Goal: Task Accomplishment & Management: Use online tool/utility

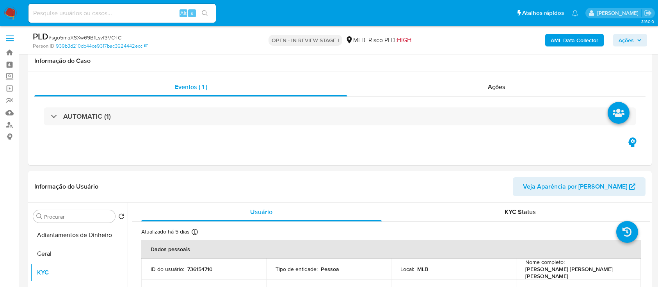
scroll to position [104, 0]
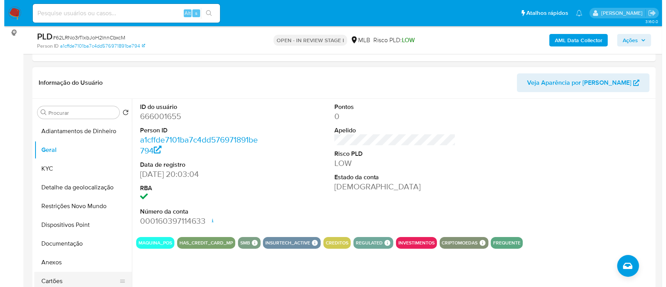
scroll to position [104, 0]
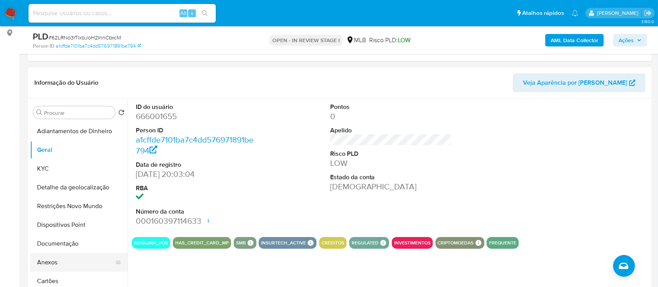
click at [54, 259] on button "Anexos" at bounding box center [75, 262] width 91 height 19
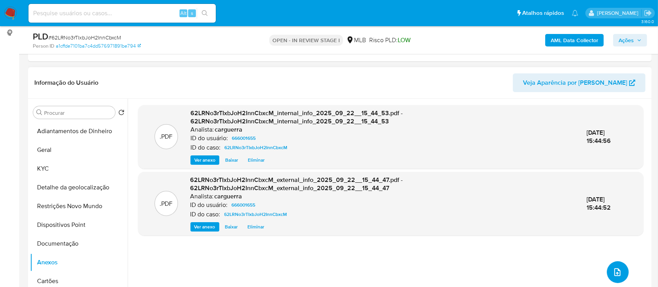
click at [616, 273] on icon "upload-file" at bounding box center [617, 272] width 6 height 8
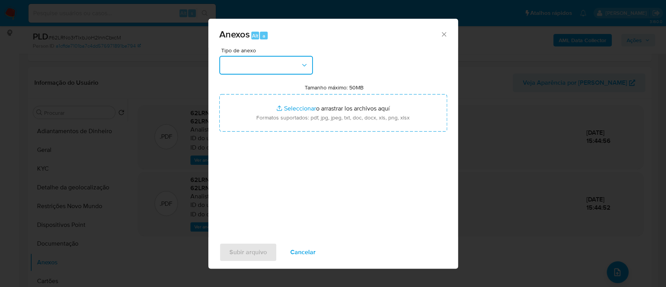
click at [265, 66] on button "button" at bounding box center [266, 65] width 94 height 19
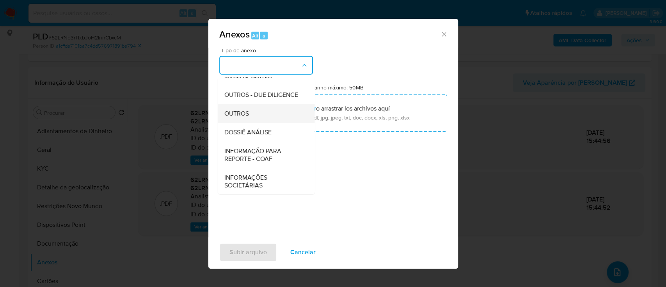
click at [255, 123] on div "OUTROS" at bounding box center [264, 113] width 80 height 19
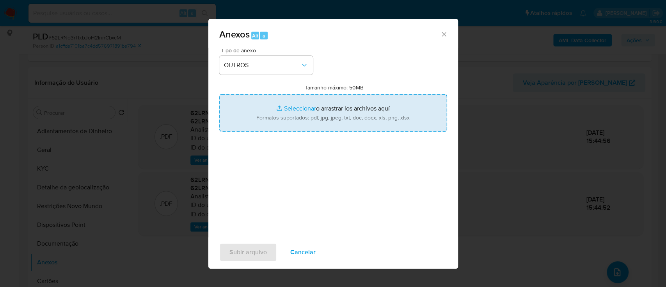
click at [295, 108] on input "Tamanho máximo: 50MB Seleccionar archivos" at bounding box center [333, 112] width 228 height 37
type input "C:\fakepath\SAR - xxx - CPF 14550454709 - KEVIN REGO DE AZEVEDO.pdf"
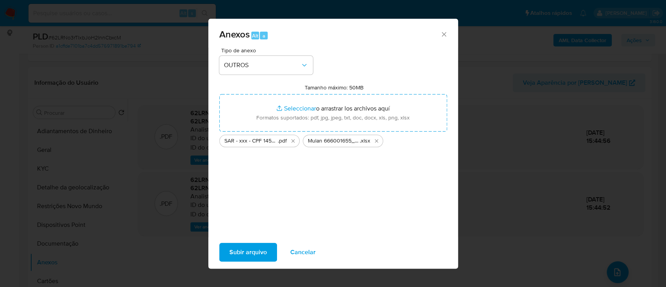
click at [254, 252] on span "Subir arquivo" at bounding box center [247, 251] width 37 height 17
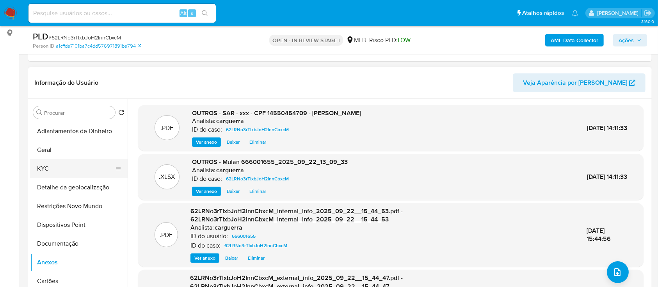
click at [48, 163] on button "KYC" at bounding box center [75, 168] width 91 height 19
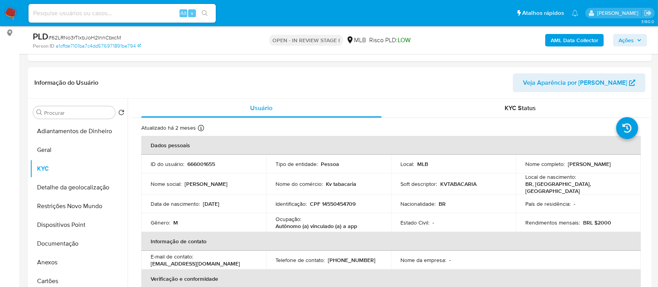
click at [630, 41] on span "Ações" at bounding box center [625, 40] width 15 height 12
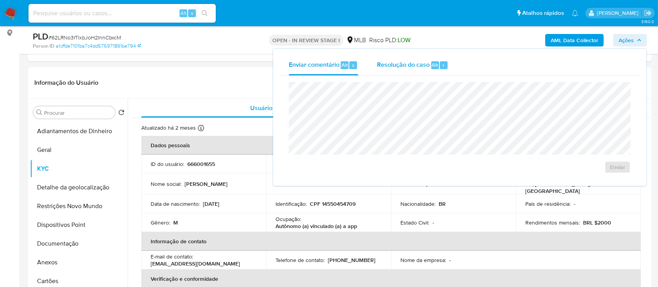
drag, startPoint x: 394, startPoint y: 65, endPoint x: 377, endPoint y: 80, distance: 23.3
click at [394, 65] on span "Resolução do caso" at bounding box center [403, 64] width 53 height 9
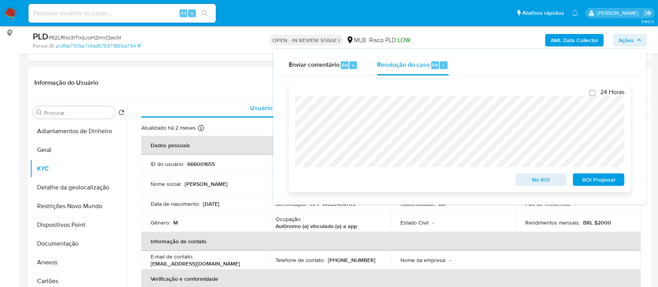
click at [593, 177] on span "ROI Proposal" at bounding box center [598, 179] width 41 height 11
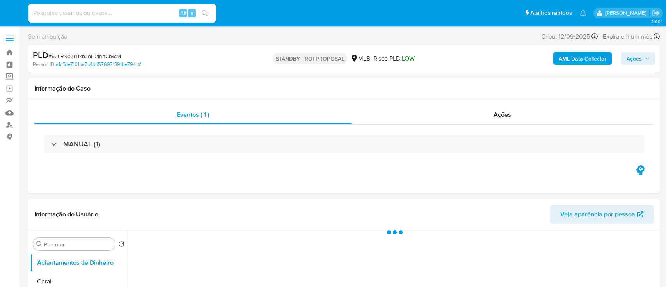
select select "10"
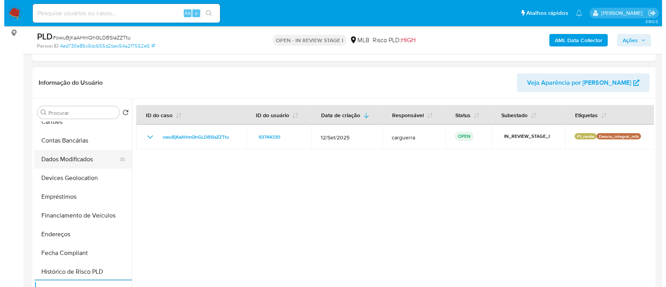
scroll to position [107, 0]
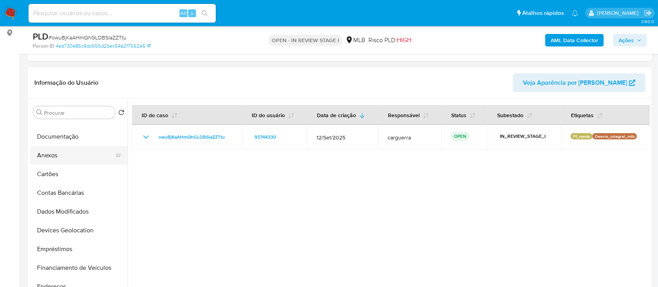
click at [65, 159] on button "Anexos" at bounding box center [75, 155] width 91 height 19
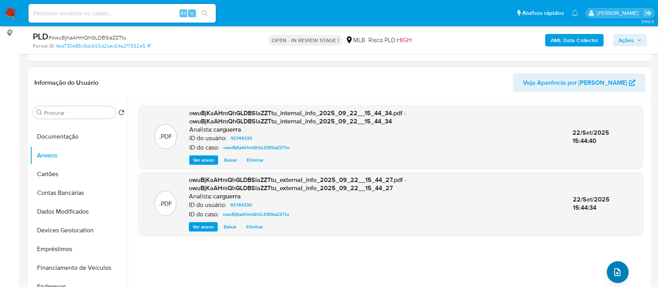
click at [618, 282] on div ".PDF owuBjKaAHmQhGLDBSlaZZTtu_internal_info_2025_09_22__15_44_34.pdf - owuBjKaA…" at bounding box center [390, 198] width 505 height 187
click at [613, 267] on icon "upload-file" at bounding box center [617, 271] width 9 height 9
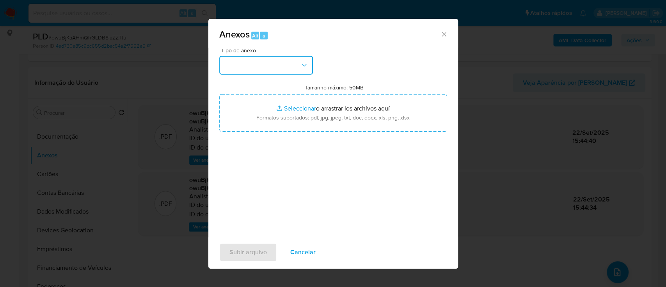
click at [273, 73] on button "button" at bounding box center [266, 65] width 94 height 19
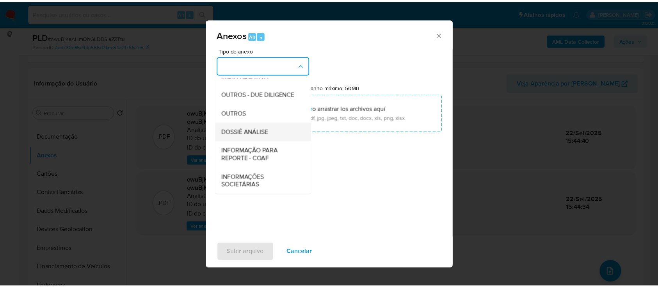
scroll to position [120, 0]
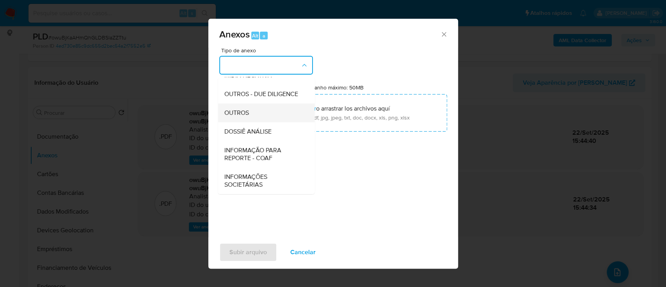
click at [252, 107] on div "OUTROS" at bounding box center [264, 112] width 80 height 19
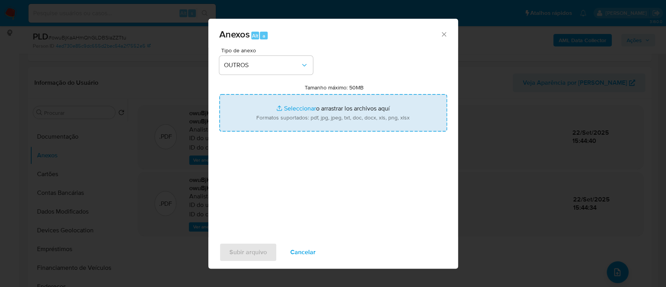
click at [301, 108] on input "Tamanho máximo: 50MB Seleccionar archivos" at bounding box center [333, 112] width 228 height 37
type input "C:\fakepath\Mulan 93744330_2025_09_22_13_11_42.xlsx"
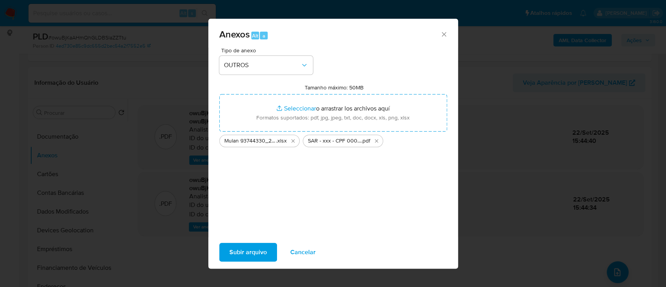
click at [246, 251] on span "Subir arquivo" at bounding box center [247, 251] width 37 height 17
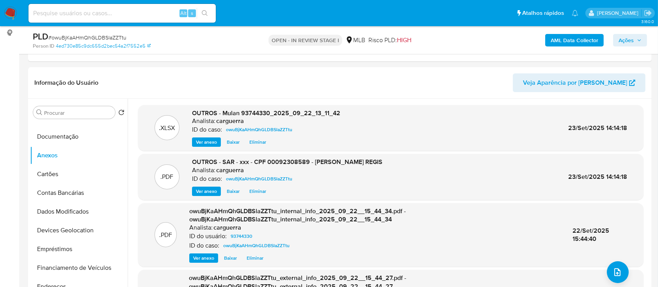
click at [634, 43] on span "Ações" at bounding box center [629, 40] width 23 height 11
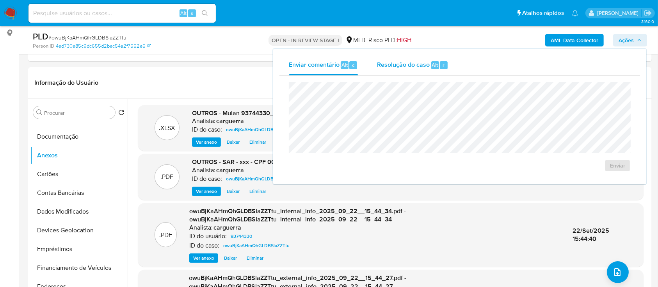
click at [401, 63] on span "Resolução do caso" at bounding box center [403, 64] width 53 height 9
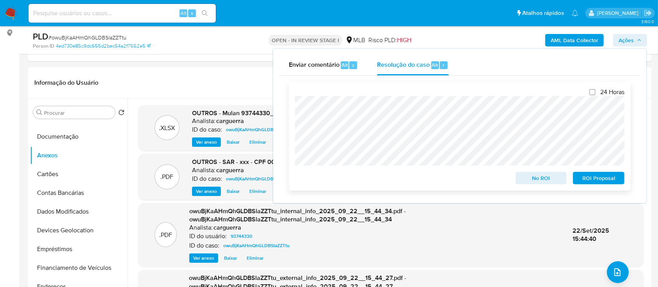
click at [534, 179] on span "No ROI" at bounding box center [541, 177] width 41 height 11
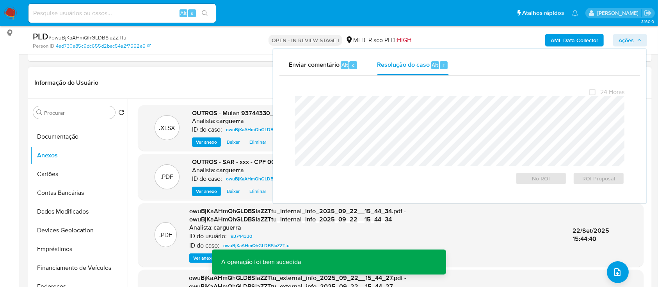
click at [200, 76] on header "Informação do Usuário Veja Aparência por Pessoa" at bounding box center [339, 82] width 611 height 19
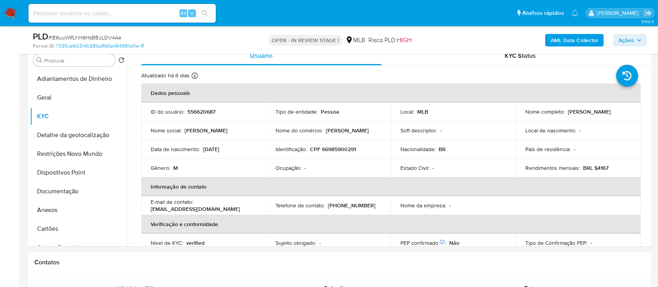
scroll to position [332, 0]
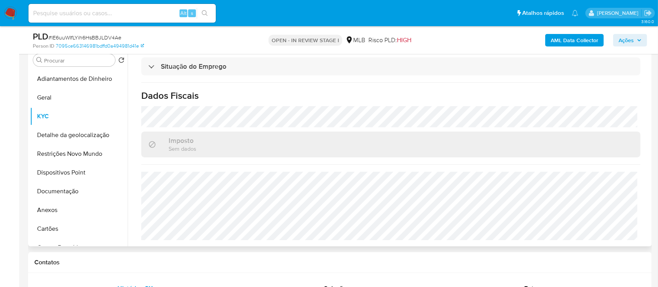
click at [70, 213] on button "Anexos" at bounding box center [75, 210] width 91 height 19
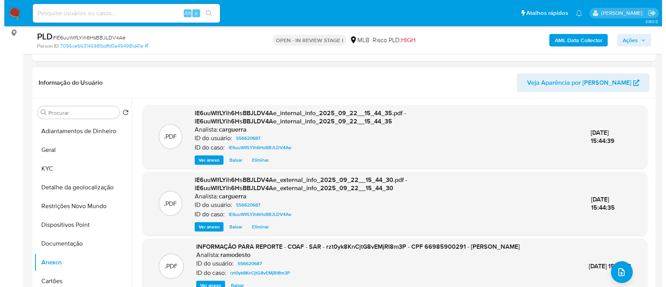
scroll to position [52, 0]
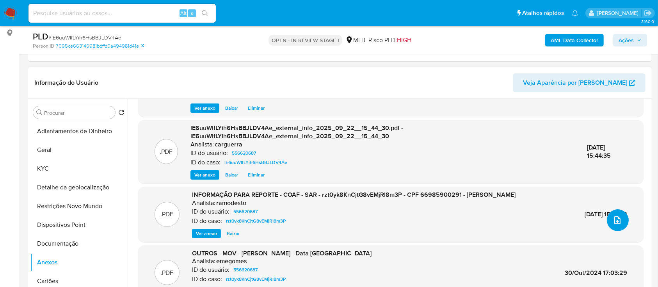
click at [613, 226] on button "upload-file" at bounding box center [618, 220] width 22 height 22
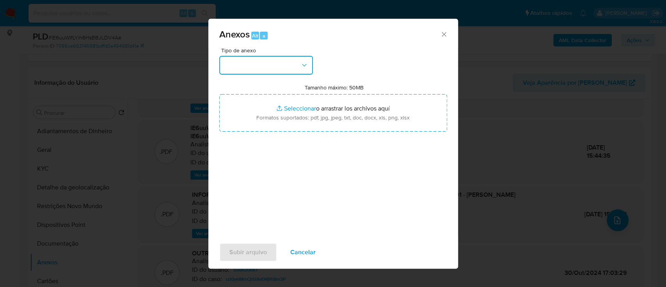
click at [236, 61] on button "button" at bounding box center [266, 65] width 94 height 19
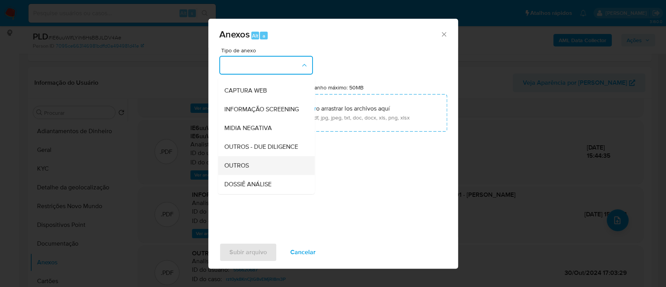
click at [240, 169] on span "OUTROS" at bounding box center [236, 166] width 25 height 8
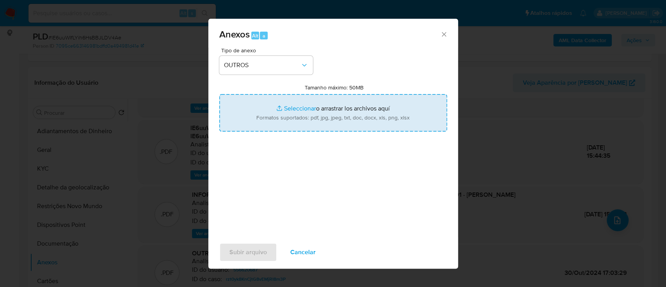
click at [289, 110] on input "Tamanho máximo: 50MB Seleccionar archivos" at bounding box center [333, 112] width 228 height 37
type input "C:\fakepath\Mulan 556620687_2025_09_22_13_11_11.xlsx"
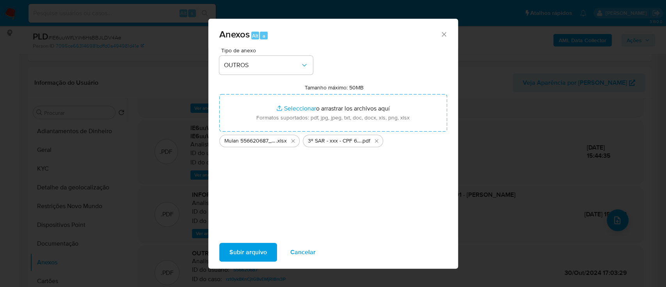
click at [248, 250] on span "Subir arquivo" at bounding box center [247, 251] width 37 height 17
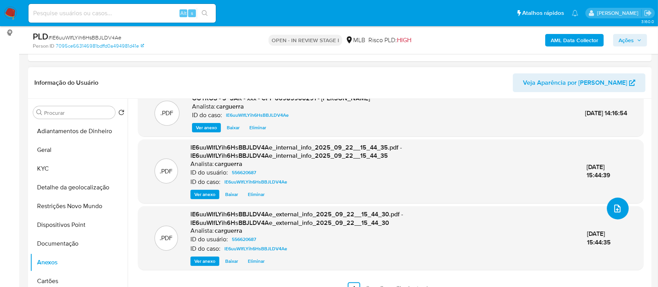
scroll to position [0, 0]
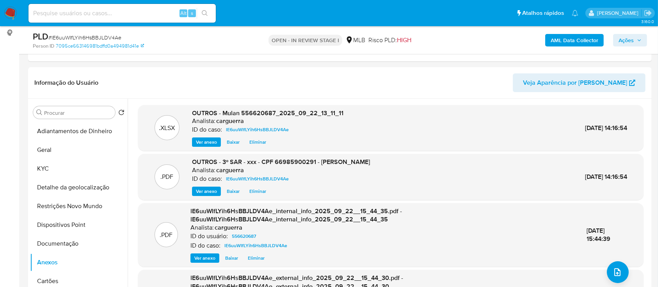
click at [629, 34] on span "Ações" at bounding box center [625, 40] width 15 height 12
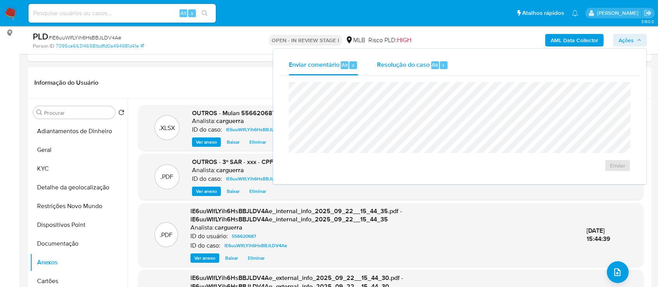
click at [406, 61] on span "Resolução do caso" at bounding box center [403, 64] width 53 height 9
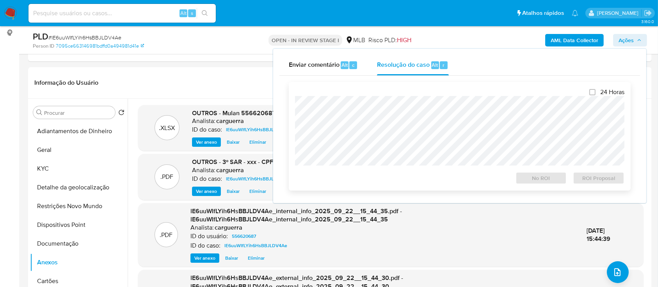
click at [398, 95] on div "24 Horas No ROI ROI Proposal" at bounding box center [459, 136] width 329 height 96
click at [586, 181] on span "ROI Proposal" at bounding box center [598, 177] width 41 height 11
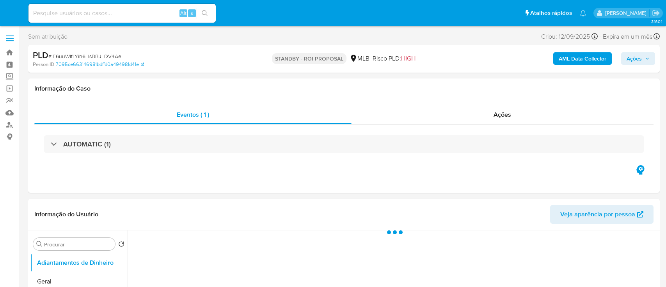
select select "10"
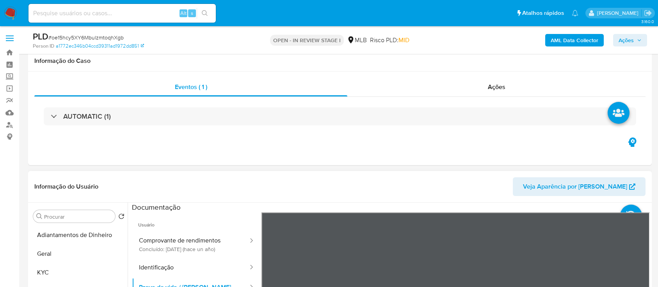
scroll to position [156, 0]
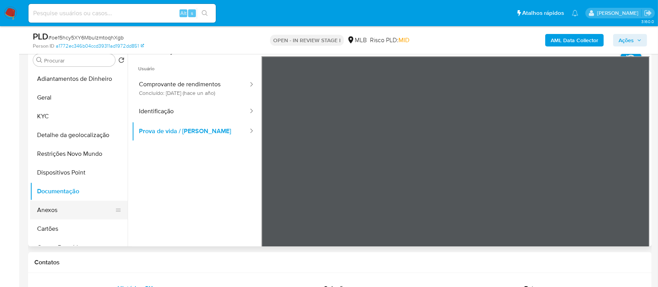
click at [46, 207] on button "Anexos" at bounding box center [75, 210] width 91 height 19
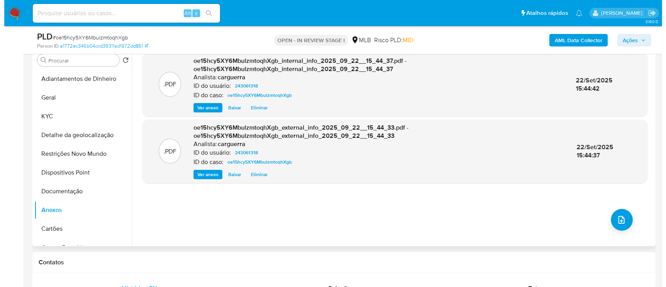
scroll to position [104, 0]
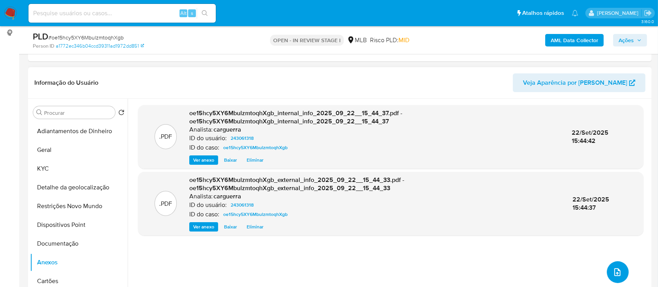
click at [613, 269] on icon "upload-file" at bounding box center [617, 271] width 9 height 9
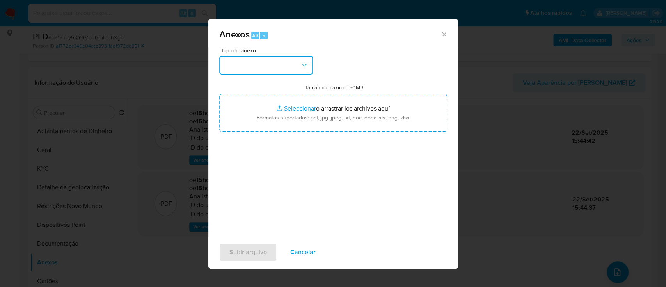
click at [281, 64] on button "button" at bounding box center [266, 65] width 94 height 19
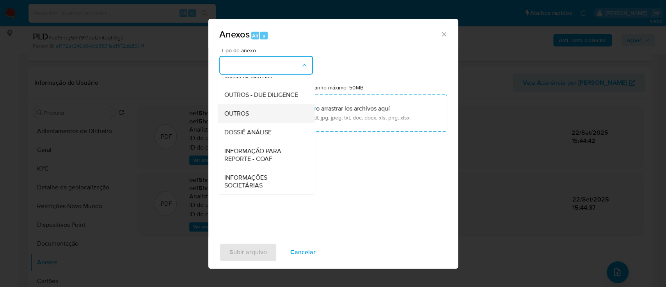
click at [247, 117] on span "OUTROS" at bounding box center [236, 114] width 25 height 8
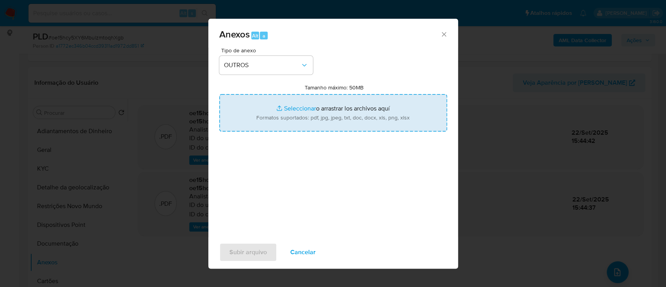
click at [292, 108] on input "Tamanho máximo: 50MB Seleccionar archivos" at bounding box center [333, 112] width 228 height 37
type input "C:\fakepath\Mulan 243061318_2025_09_22_13_10_20.xlsx"
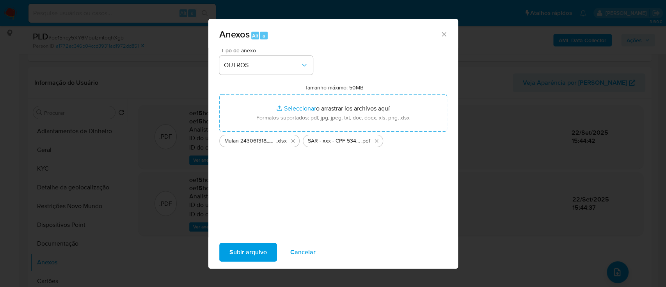
click at [249, 250] on span "Subir arquivo" at bounding box center [247, 251] width 37 height 17
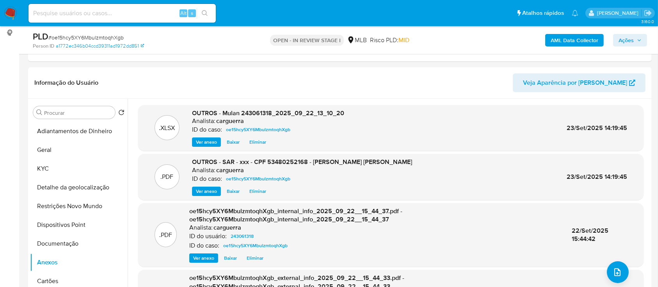
click at [629, 42] on span "Ações" at bounding box center [625, 40] width 15 height 12
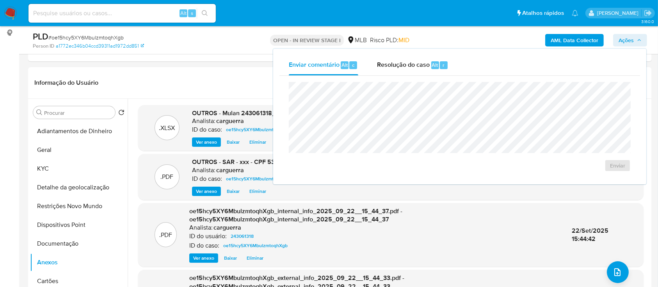
drag, startPoint x: 406, startPoint y: 67, endPoint x: 401, endPoint y: 76, distance: 10.3
click at [405, 66] on span "Resolução do caso" at bounding box center [403, 64] width 53 height 9
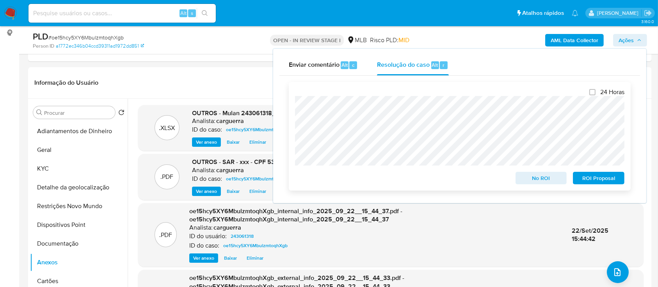
click at [595, 179] on span "ROI Proposal" at bounding box center [598, 177] width 41 height 11
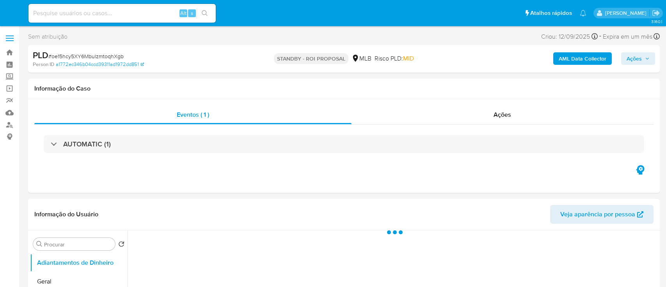
select select "10"
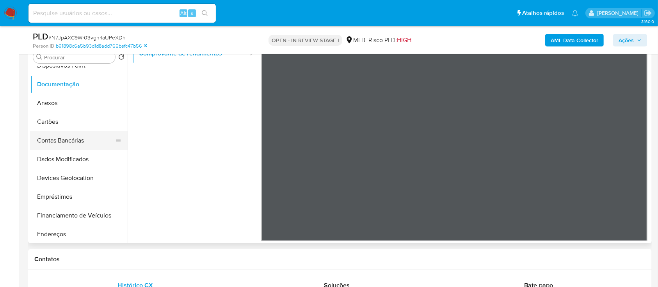
scroll to position [156, 0]
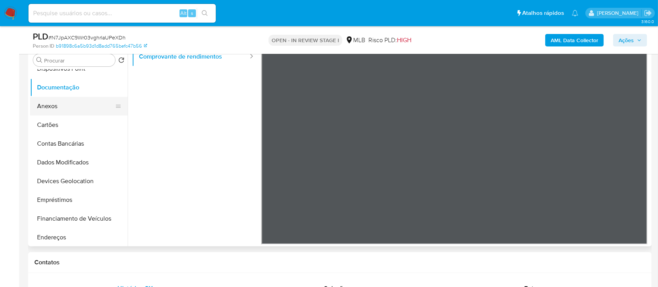
click at [50, 103] on button "Anexos" at bounding box center [75, 106] width 91 height 19
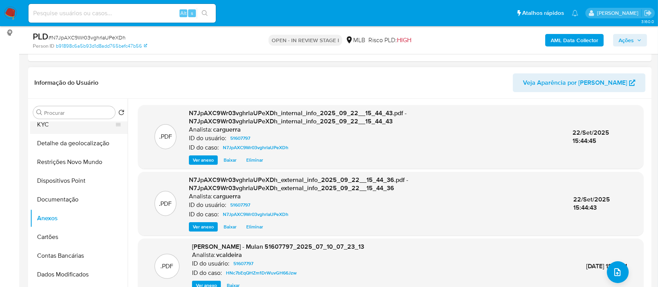
scroll to position [0, 0]
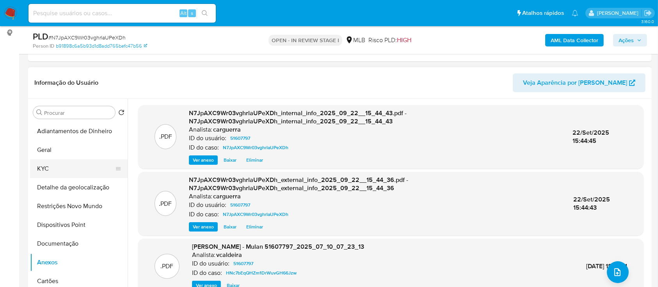
click at [49, 165] on button "KYC" at bounding box center [75, 168] width 91 height 19
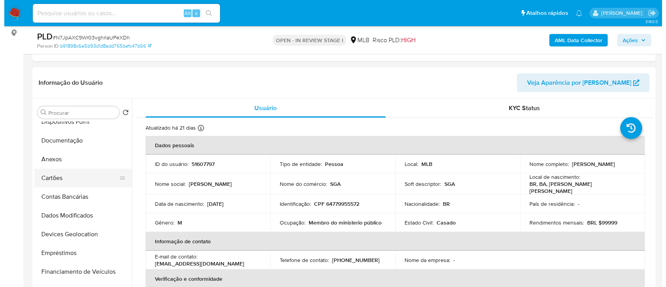
scroll to position [104, 0]
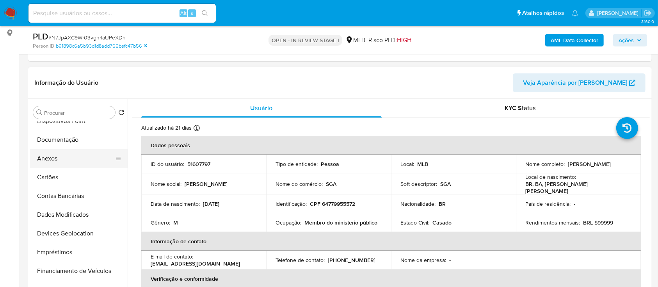
click at [52, 158] on button "Anexos" at bounding box center [75, 158] width 91 height 19
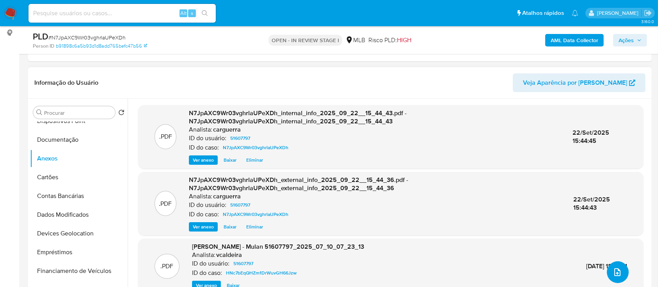
click at [609, 273] on button "upload-file" at bounding box center [618, 272] width 22 height 22
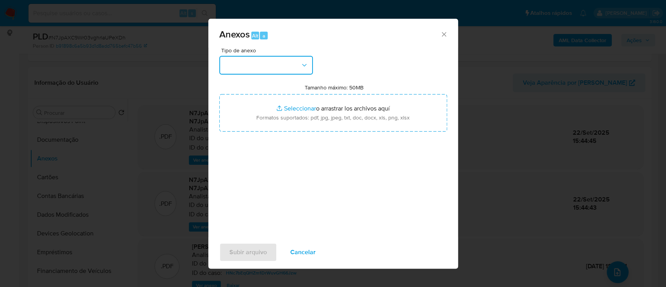
click at [253, 62] on button "button" at bounding box center [266, 65] width 94 height 19
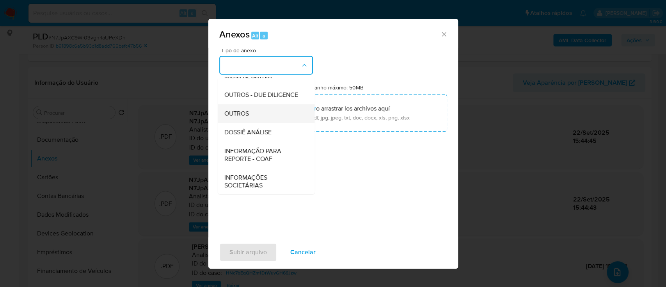
click at [247, 117] on span "OUTROS" at bounding box center [236, 114] width 25 height 8
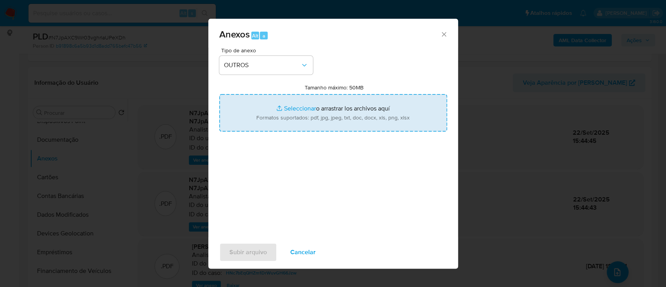
click at [300, 107] on input "Tamanho máximo: 50MB Seleccionar archivos" at bounding box center [333, 112] width 228 height 37
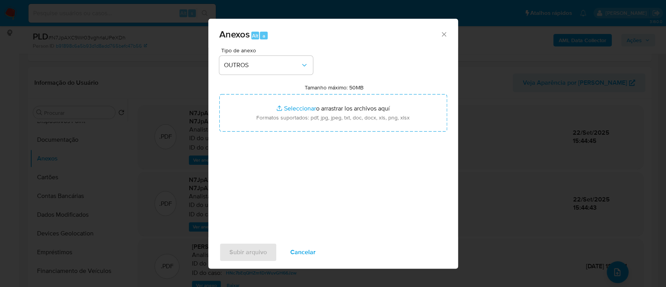
type input "C:\fakepath\Mulan 51607797_2025_09_22_13_11_50.xlsx"
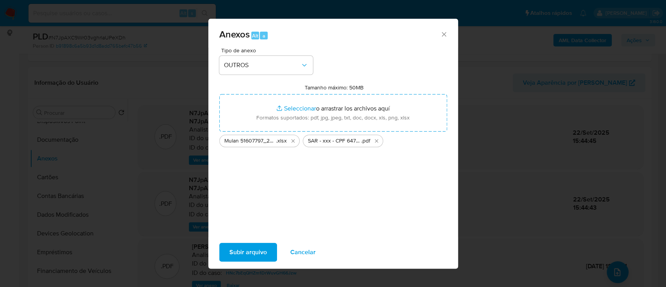
click at [242, 251] on span "Subir arquivo" at bounding box center [247, 251] width 37 height 17
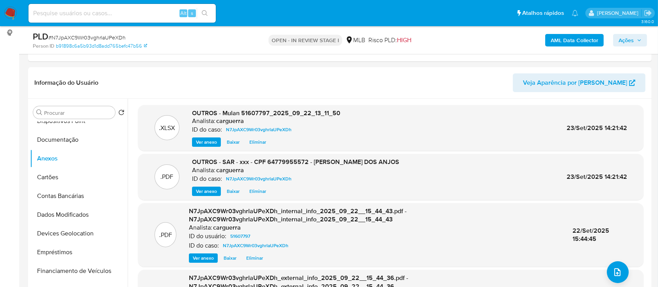
click at [624, 38] on span "Ações" at bounding box center [625, 40] width 15 height 12
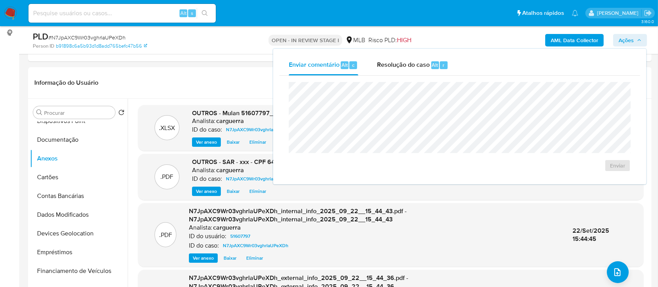
drag, startPoint x: 404, startPoint y: 67, endPoint x: 406, endPoint y: 80, distance: 13.0
click at [404, 67] on span "Resolução do caso" at bounding box center [403, 64] width 53 height 9
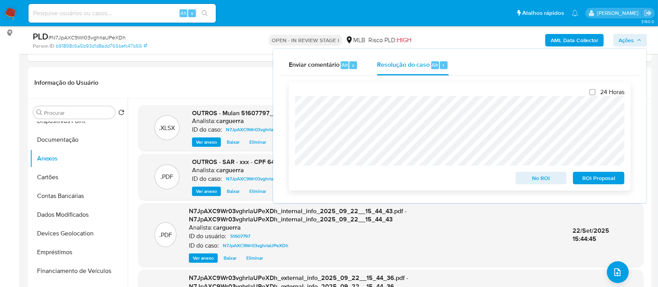
click at [538, 179] on span "No ROI" at bounding box center [541, 177] width 41 height 11
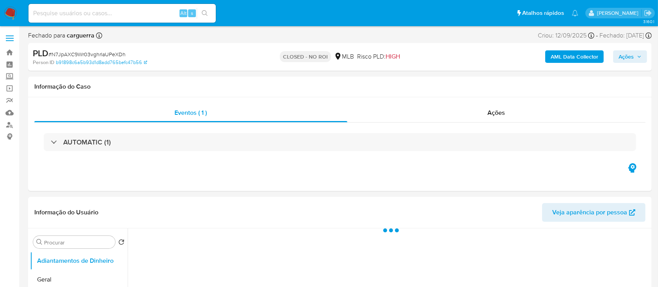
select select "10"
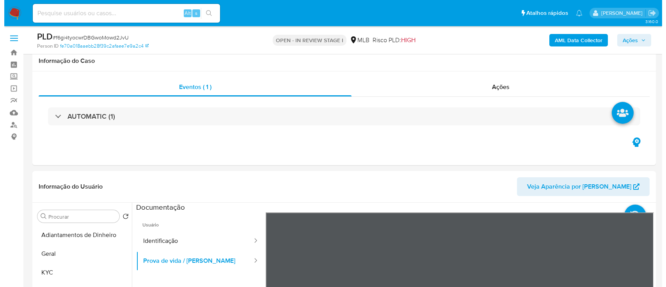
scroll to position [104, 0]
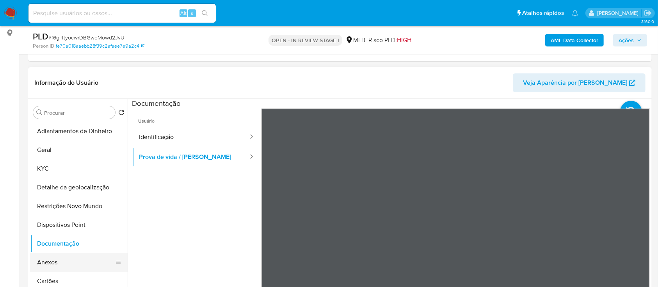
click at [52, 258] on button "Anexos" at bounding box center [75, 262] width 91 height 19
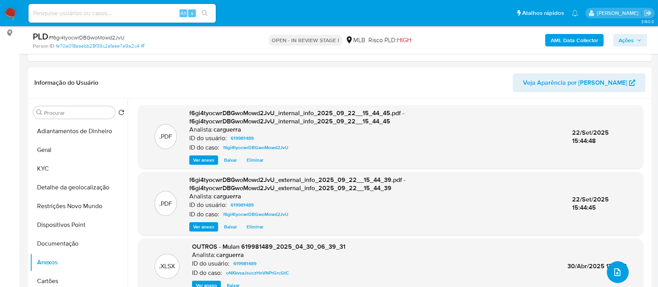
click at [613, 268] on icon "upload-file" at bounding box center [617, 271] width 9 height 9
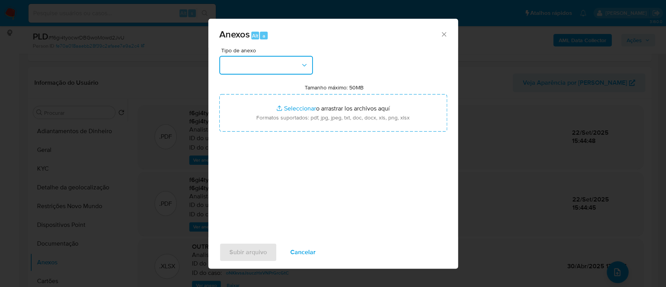
drag, startPoint x: 265, startPoint y: 58, endPoint x: 267, endPoint y: 64, distance: 5.8
click at [263, 58] on button "button" at bounding box center [266, 65] width 94 height 19
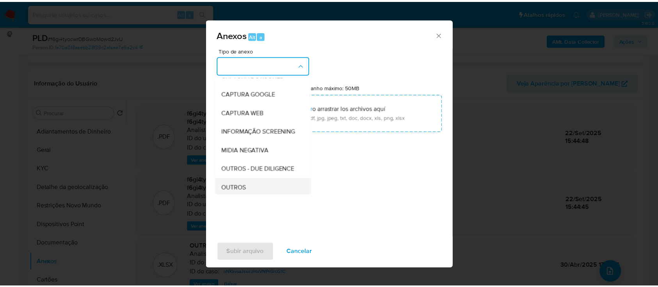
scroll to position [52, 0]
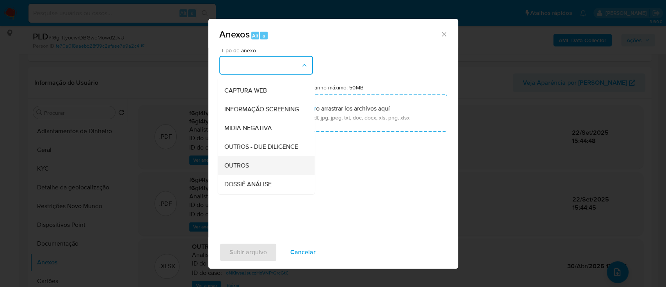
click at [254, 175] on div "OUTROS" at bounding box center [264, 165] width 80 height 19
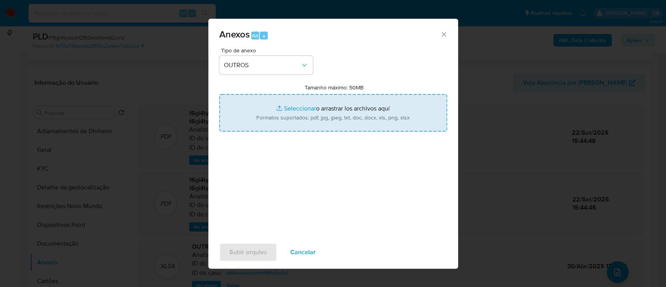
click at [284, 111] on input "Tamanho máximo: 50MB Seleccionar archivos" at bounding box center [333, 112] width 228 height 37
type input "C:\fakepath\Mulan 619981489_2025_09_22_13_10_57.xlsx"
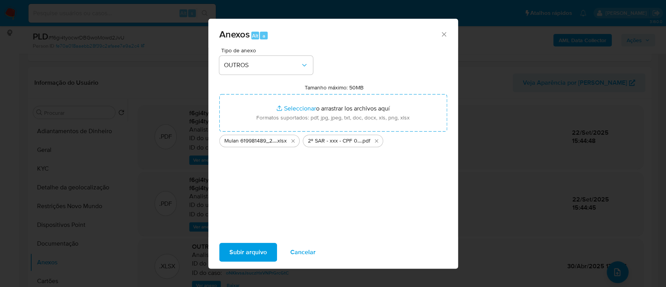
click at [240, 252] on span "Subir arquivo" at bounding box center [247, 251] width 37 height 17
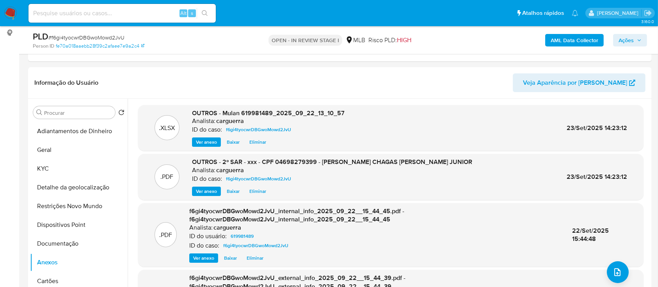
click at [634, 45] on button "Ações" at bounding box center [630, 40] width 34 height 12
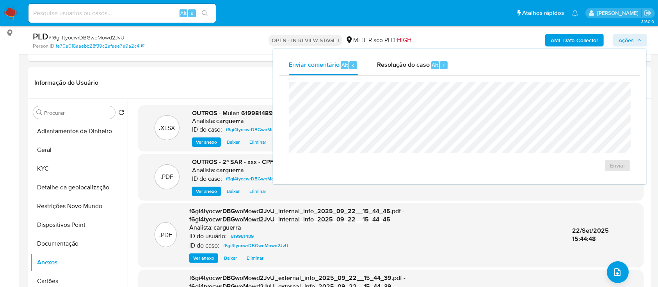
drag, startPoint x: 408, startPoint y: 66, endPoint x: 413, endPoint y: 80, distance: 15.3
click at [409, 67] on span "Resolução do caso" at bounding box center [403, 64] width 53 height 9
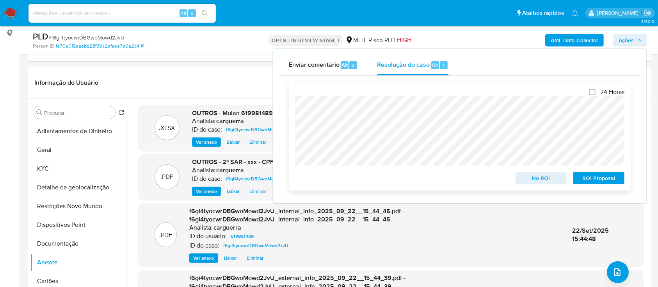
click at [602, 176] on span "ROI Proposal" at bounding box center [598, 177] width 41 height 11
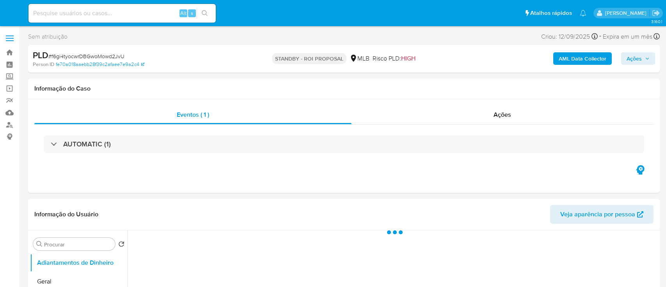
select select "10"
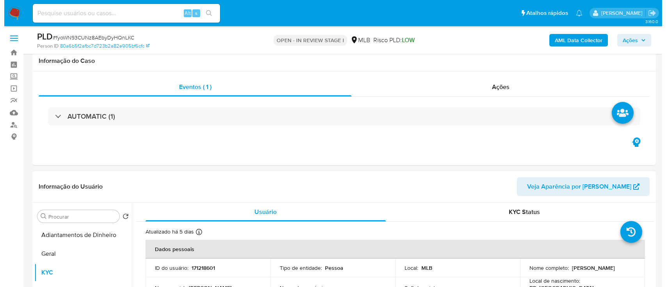
scroll to position [104, 0]
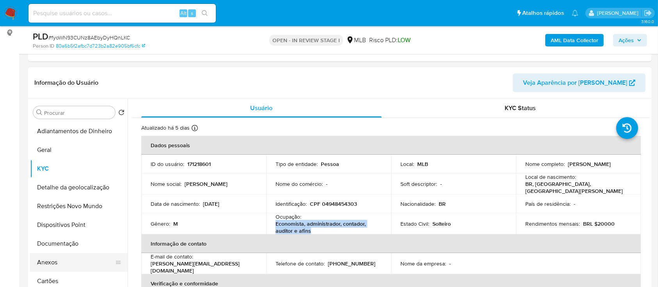
click at [54, 264] on button "Anexos" at bounding box center [75, 262] width 91 height 19
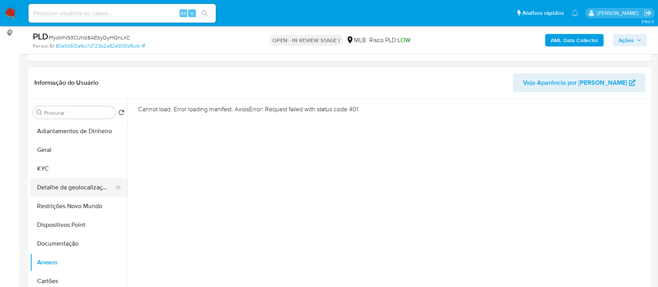
click at [68, 191] on button "Detalhe da geolocalização" at bounding box center [75, 187] width 91 height 19
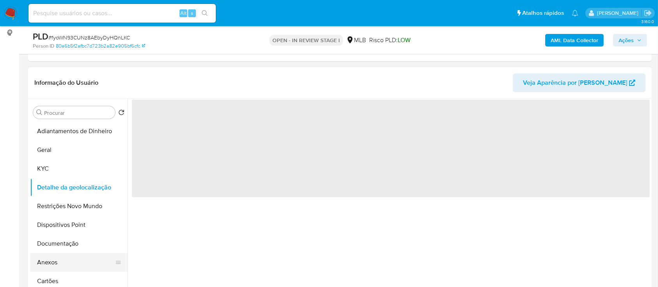
click at [52, 267] on button "Anexos" at bounding box center [75, 262] width 91 height 19
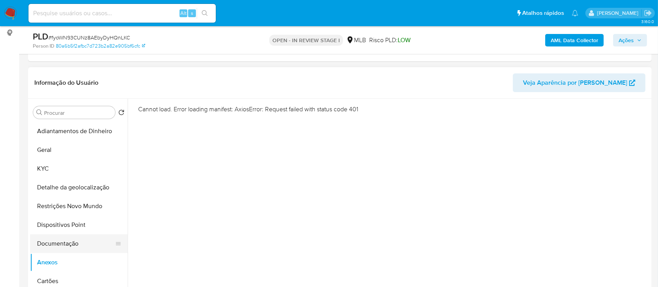
click at [54, 234] on ul "Adiantamentos de Dinheiro Geral KYC Detalhe da geolocalização Restrições Novo M…" at bounding box center [79, 210] width 98 height 176
click at [57, 244] on button "Documentação" at bounding box center [75, 243] width 91 height 19
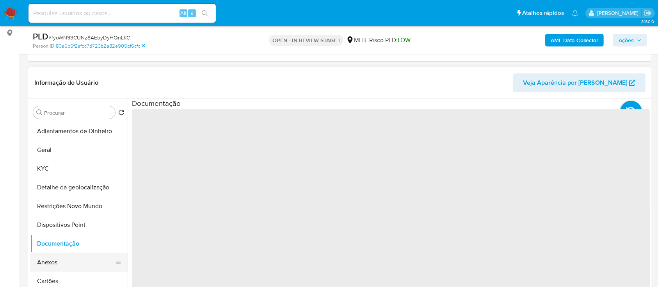
click at [48, 258] on button "Anexos" at bounding box center [75, 262] width 91 height 19
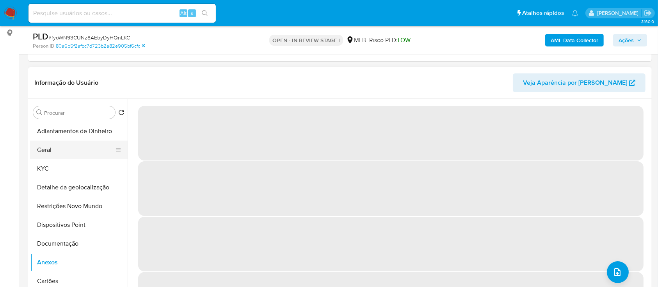
click at [50, 151] on button "Geral" at bounding box center [75, 149] width 91 height 19
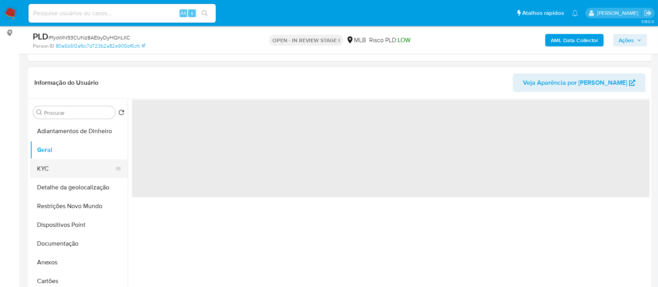
click at [51, 162] on button "KYC" at bounding box center [75, 168] width 91 height 19
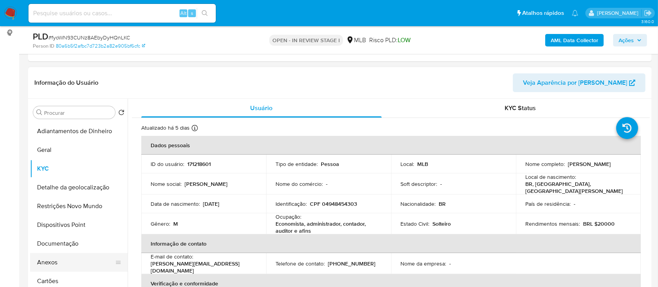
click at [52, 260] on button "Anexos" at bounding box center [75, 262] width 91 height 19
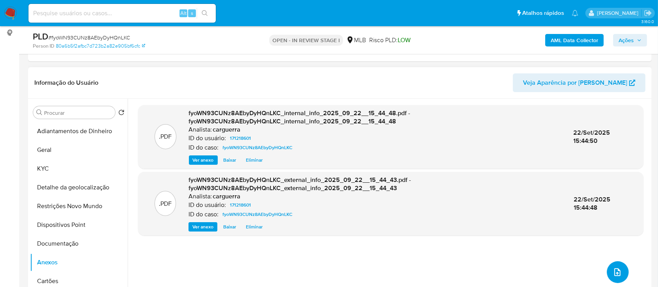
click at [620, 270] on button "upload-file" at bounding box center [618, 272] width 22 height 22
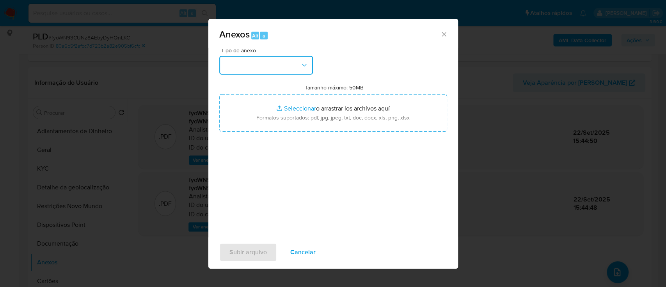
click at [255, 63] on button "button" at bounding box center [266, 65] width 94 height 19
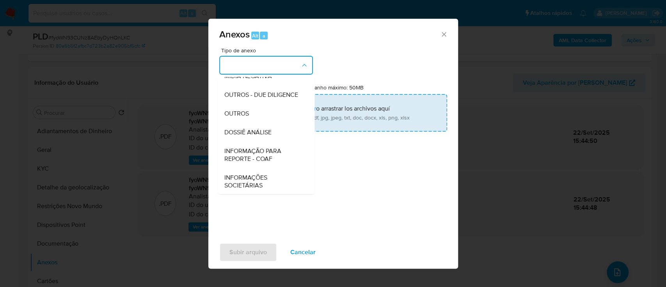
click at [243, 117] on span "OUTROS" at bounding box center [236, 114] width 25 height 8
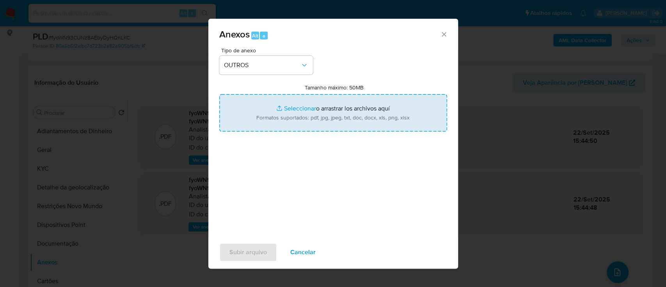
click at [294, 108] on input "Tamanho máximo: 50MB Seleccionar archivos" at bounding box center [333, 112] width 228 height 37
type input "C:\fakepath\Mulan 171218601_2025_09_22_13_12_15.xlsx"
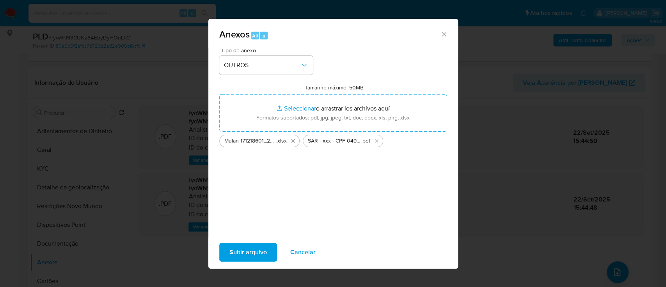
click at [249, 255] on span "Subir arquivo" at bounding box center [247, 251] width 37 height 17
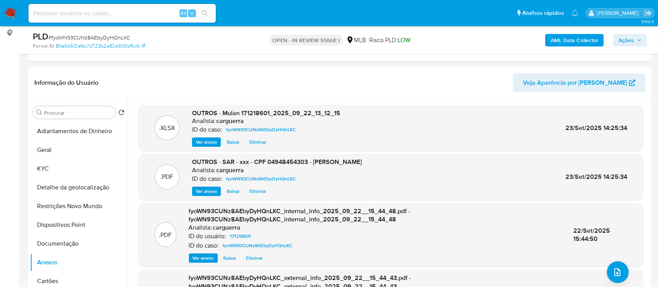
click at [617, 39] on button "Ações" at bounding box center [630, 40] width 34 height 12
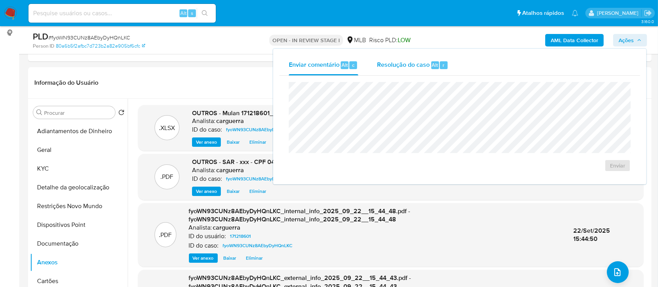
click at [401, 61] on span "Resolução do caso" at bounding box center [403, 64] width 53 height 9
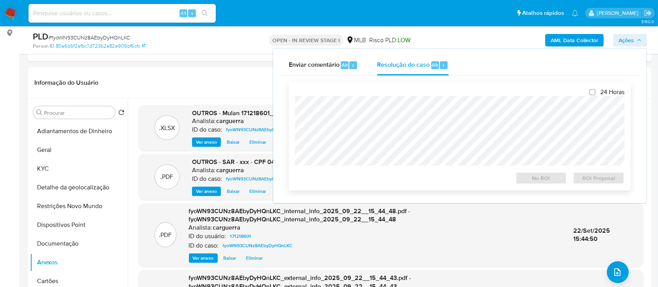
click at [418, 96] on div "24 Horas No ROI ROI Proposal" at bounding box center [459, 136] width 329 height 96
click at [590, 186] on div "24 Horas No ROI ROI Proposal" at bounding box center [460, 136] width 342 height 108
click at [590, 175] on span "ROI Proposal" at bounding box center [598, 177] width 41 height 11
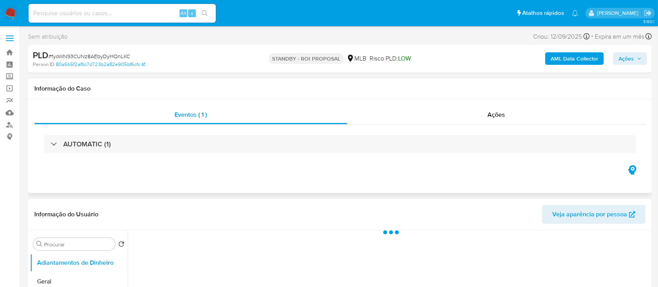
select select "10"
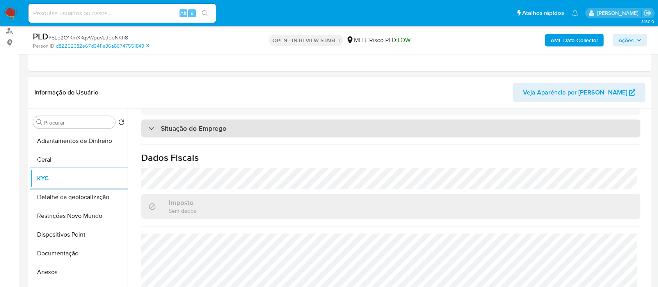
scroll to position [104, 0]
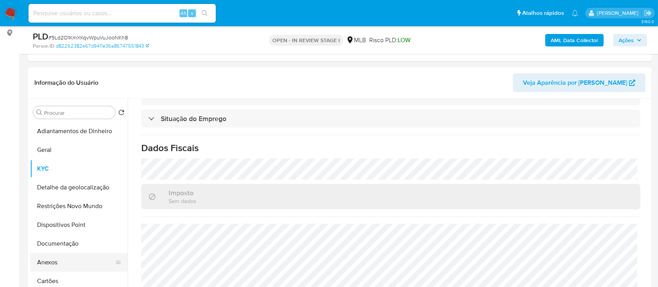
click at [50, 261] on button "Anexos" at bounding box center [75, 262] width 91 height 19
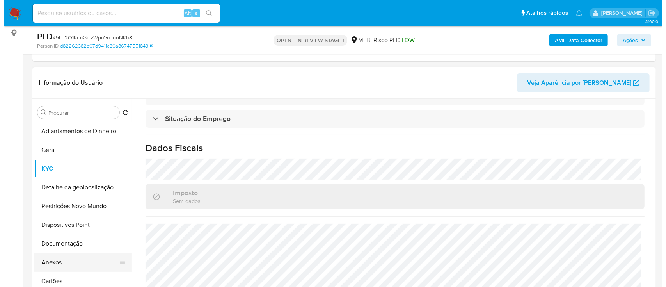
scroll to position [0, 0]
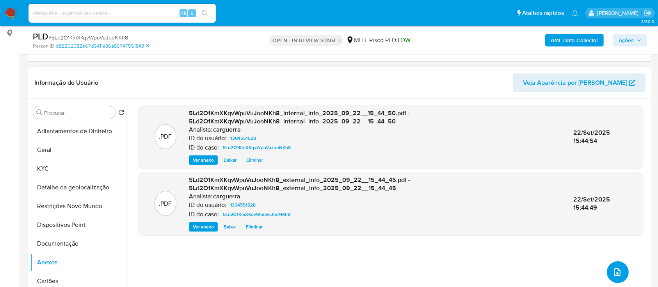
click at [625, 270] on button "upload-file" at bounding box center [618, 272] width 22 height 22
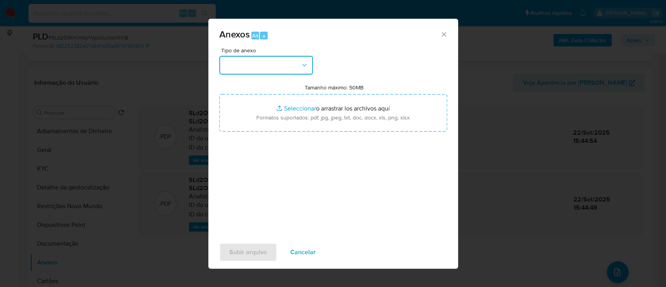
drag, startPoint x: 277, startPoint y: 66, endPoint x: 272, endPoint y: 67, distance: 4.7
click at [272, 67] on button "button" at bounding box center [266, 65] width 94 height 19
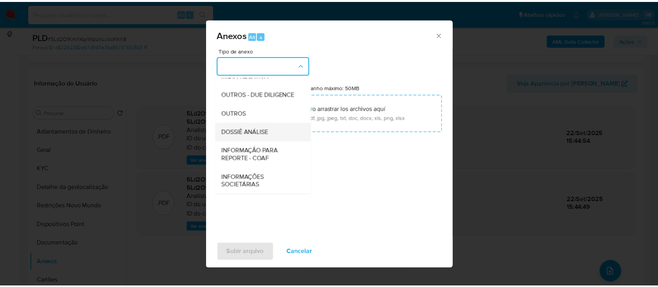
scroll to position [120, 0]
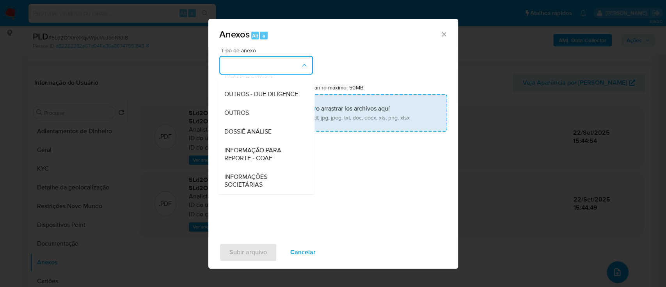
click at [251, 112] on div "OUTROS" at bounding box center [264, 112] width 80 height 19
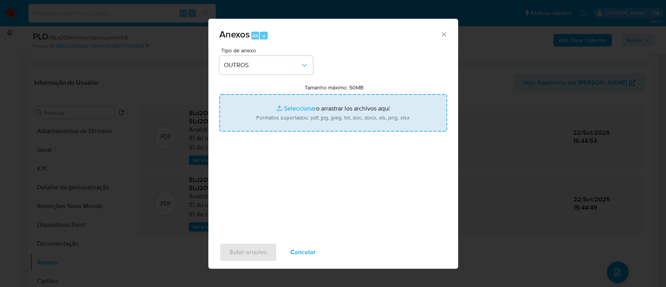
click at [294, 107] on input "Tamanho máximo: 50MB Seleccionar archivos" at bounding box center [333, 112] width 228 height 37
type input "C:\fakepath\Mulan 1304551528_2025_09_22_13_10_02.xlsx"
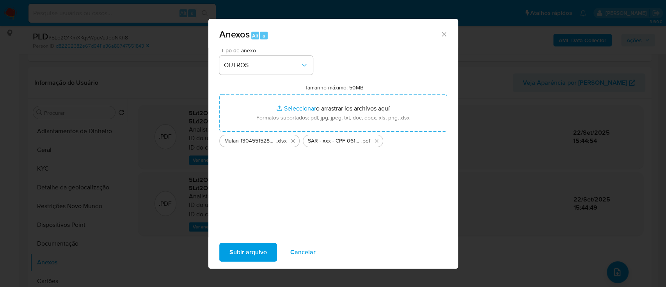
click at [253, 250] on span "Subir arquivo" at bounding box center [247, 251] width 37 height 17
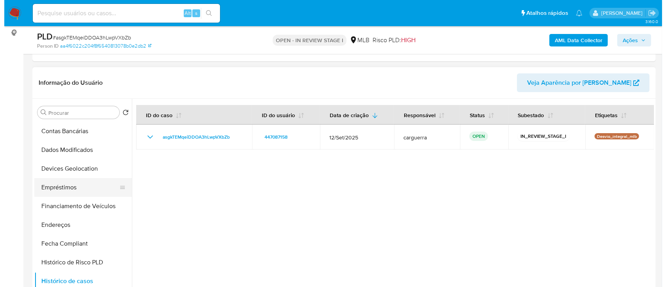
scroll to position [107, 0]
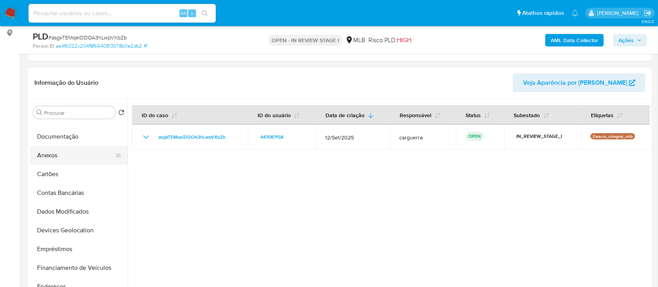
click at [67, 153] on button "Anexos" at bounding box center [75, 155] width 91 height 19
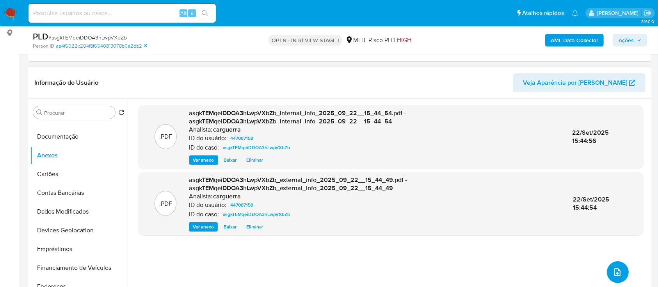
click at [613, 272] on icon "upload-file" at bounding box center [617, 271] width 9 height 9
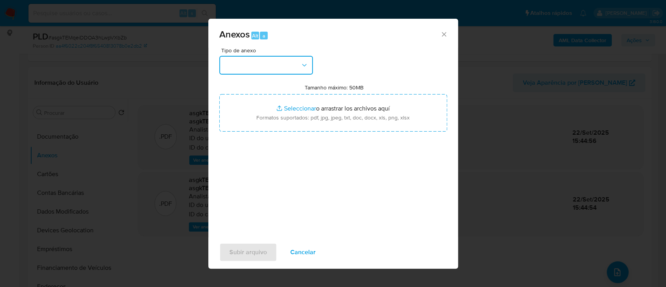
click at [240, 65] on button "button" at bounding box center [266, 65] width 94 height 19
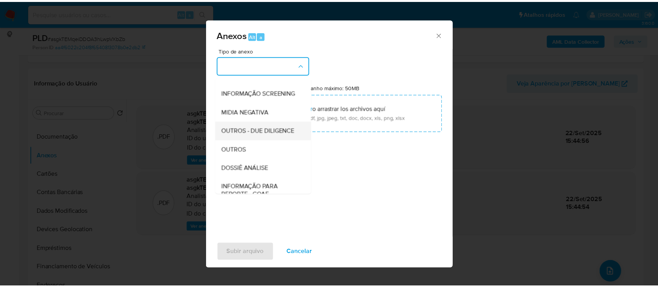
scroll to position [120, 0]
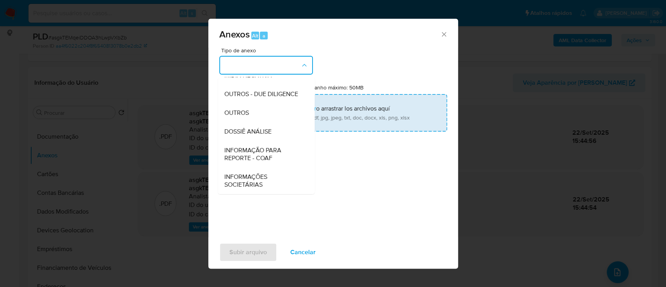
click at [250, 111] on div "OUTROS" at bounding box center [264, 112] width 80 height 19
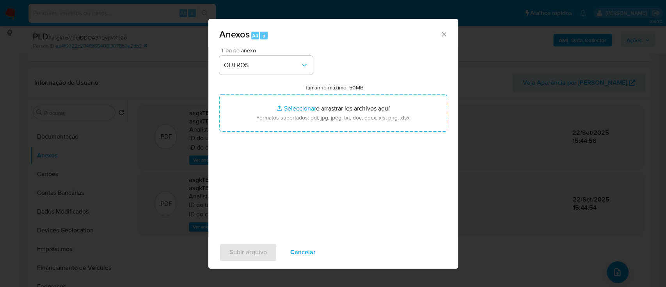
drag, startPoint x: 348, startPoint y: 165, endPoint x: 343, endPoint y: 160, distance: 7.7
click at [348, 165] on div "Tipo de anexo OUTROS Tamanho máximo: 50MB Seleccionar archivos Seleccionar o ar…" at bounding box center [333, 140] width 228 height 184
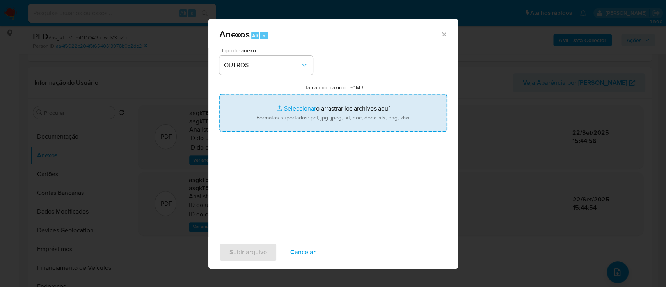
click at [304, 105] on input "Tamanho máximo: 50MB Seleccionar archivos" at bounding box center [333, 112] width 228 height 37
type input "C:\fakepath\Mulan 447087158_2025_09_22_13_09_08 (1).xlsx"
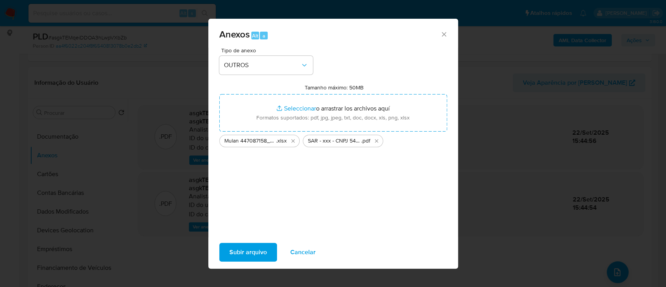
click at [249, 254] on span "Subir arquivo" at bounding box center [247, 251] width 37 height 17
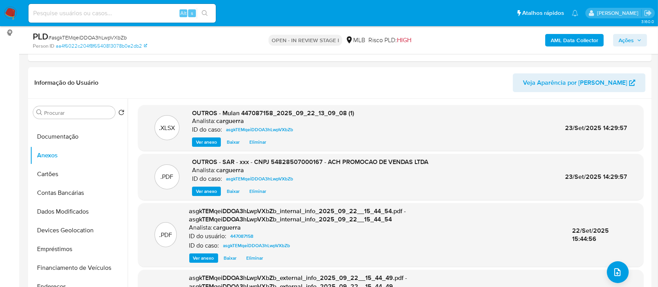
click at [634, 39] on span "Ações" at bounding box center [629, 40] width 23 height 11
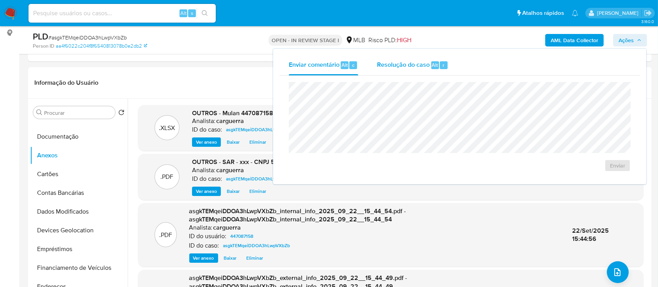
click at [393, 66] on span "Resolução do caso" at bounding box center [403, 64] width 53 height 9
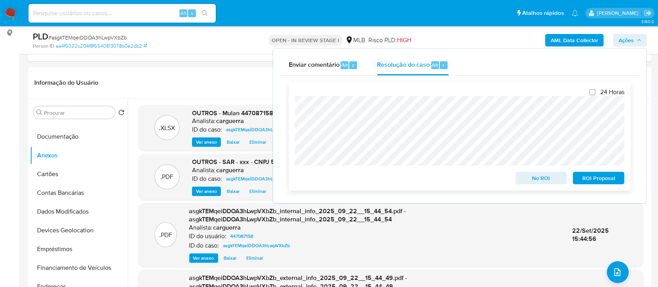
click at [538, 181] on span "No ROI" at bounding box center [541, 177] width 41 height 11
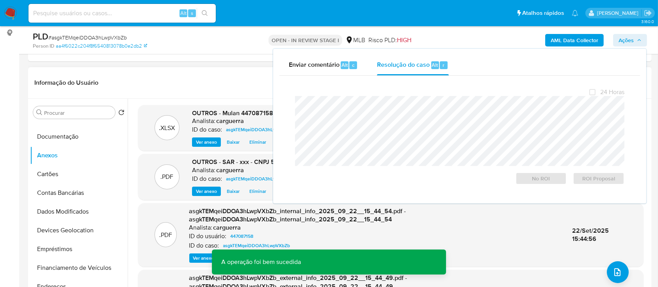
click at [226, 77] on header "Informação do Usuário Veja Aparência por [PERSON_NAME]" at bounding box center [339, 82] width 611 height 19
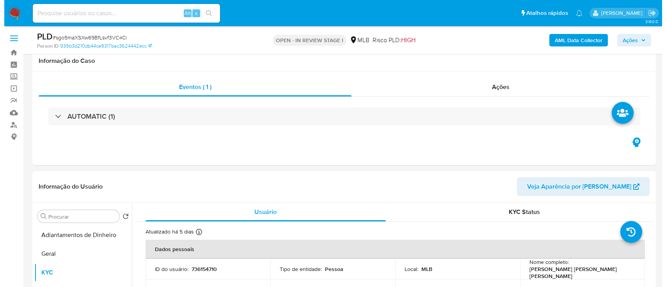
scroll to position [104, 0]
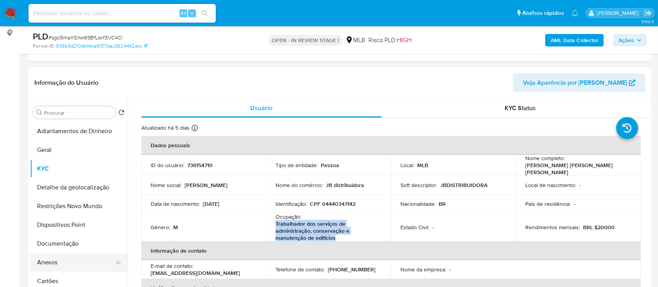
click at [63, 264] on button "Anexos" at bounding box center [75, 262] width 91 height 19
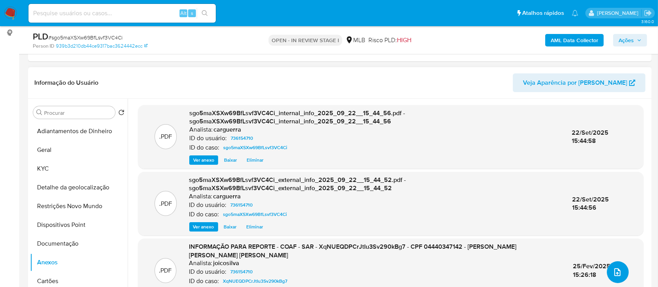
click at [610, 268] on button "upload-file" at bounding box center [618, 272] width 22 height 22
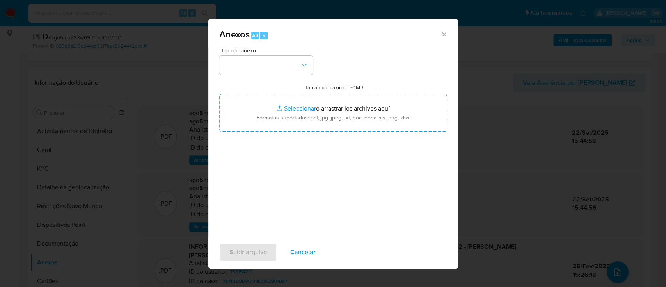
click at [248, 48] on span "Tipo de anexo" at bounding box center [268, 50] width 94 height 5
click at [254, 64] on button "button" at bounding box center [266, 65] width 94 height 19
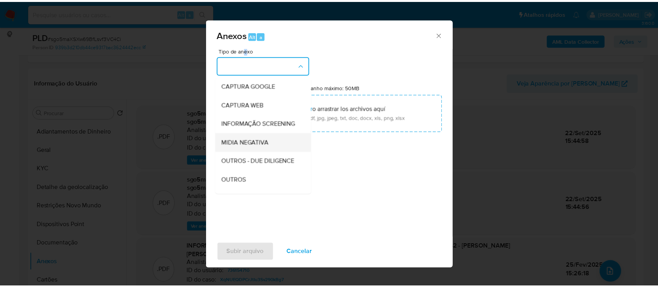
scroll to position [52, 0]
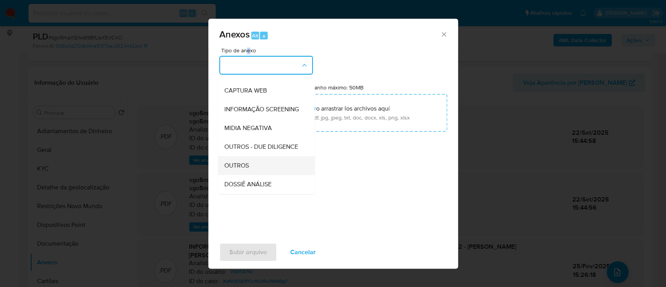
click at [237, 169] on span "OUTROS" at bounding box center [236, 166] width 25 height 8
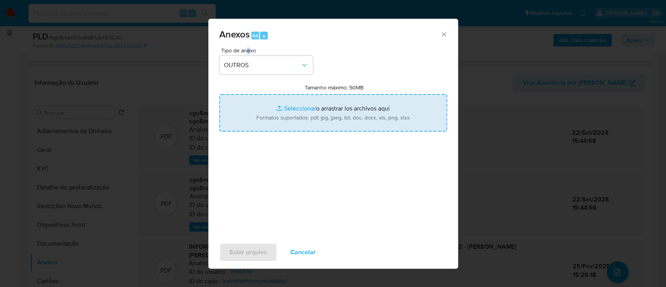
click at [306, 109] on input "Tamanho máximo: 50MB Seleccionar archivos" at bounding box center [333, 112] width 228 height 37
type input "C:\fakepath\Mulan 736154710_2025_09_22_13_09_05.xlsx"
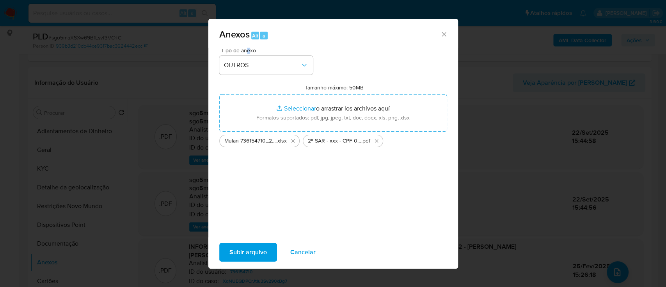
click at [262, 259] on span "Subir arquivo" at bounding box center [247, 251] width 37 height 17
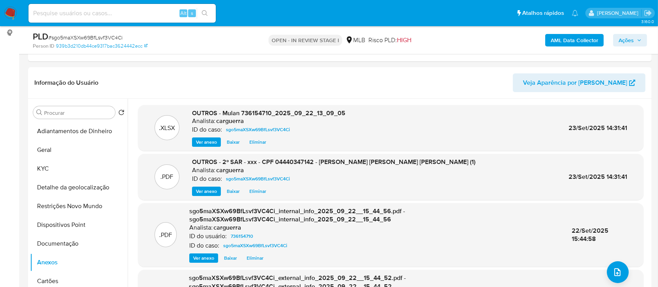
click at [635, 36] on span "Ações" at bounding box center [629, 40] width 23 height 11
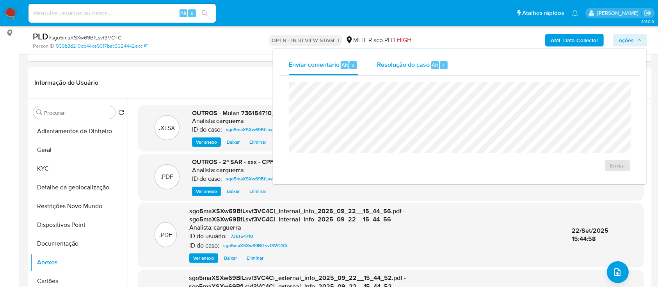
click at [399, 63] on span "Resolução do caso" at bounding box center [403, 64] width 53 height 9
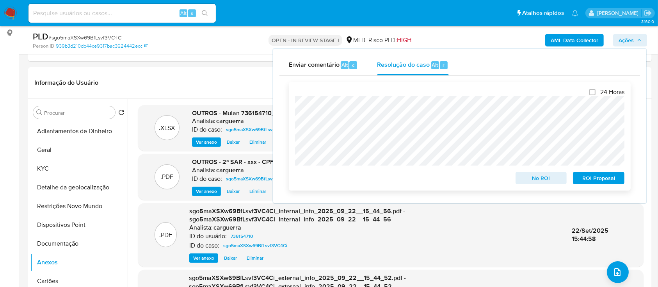
click at [592, 178] on span "ROI Proposal" at bounding box center [598, 177] width 41 height 11
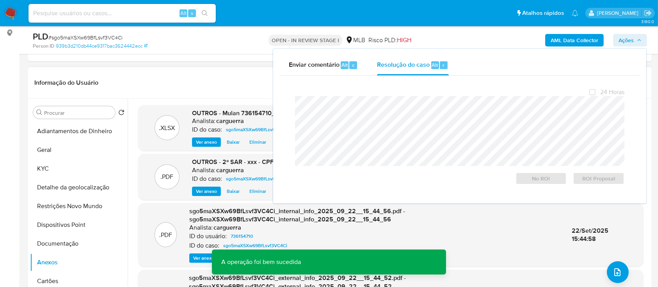
click at [231, 74] on header "Informação do Usuário Veja Aparência por Pessoa" at bounding box center [339, 82] width 611 height 19
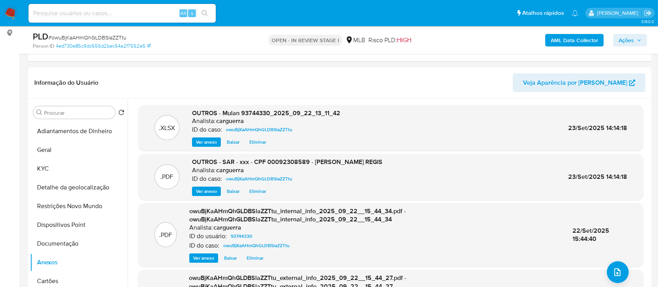
scroll to position [107, 0]
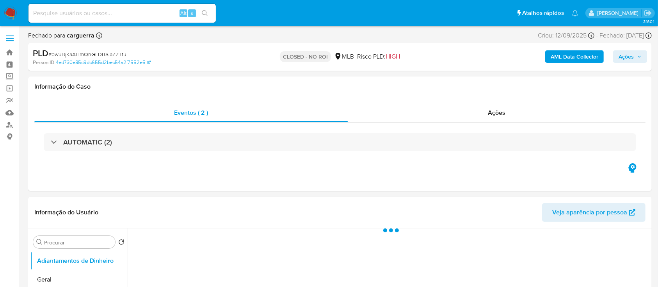
select select "10"
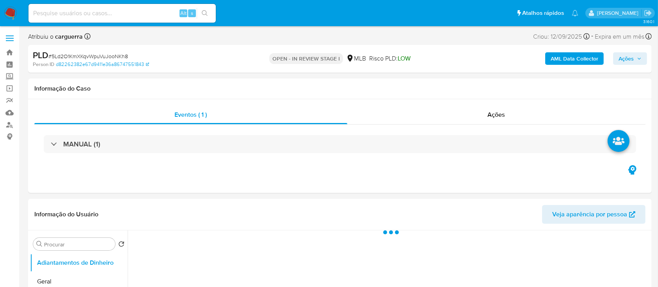
select select "10"
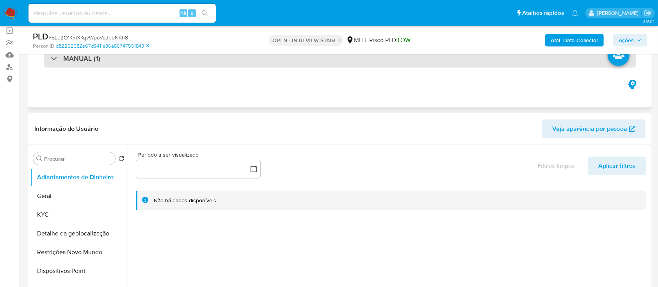
scroll to position [52, 0]
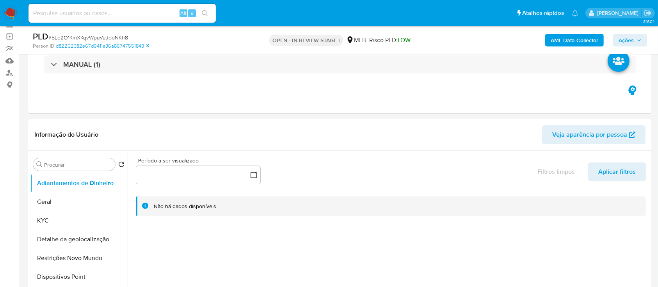
click at [634, 36] on span "Ações" at bounding box center [629, 40] width 23 height 11
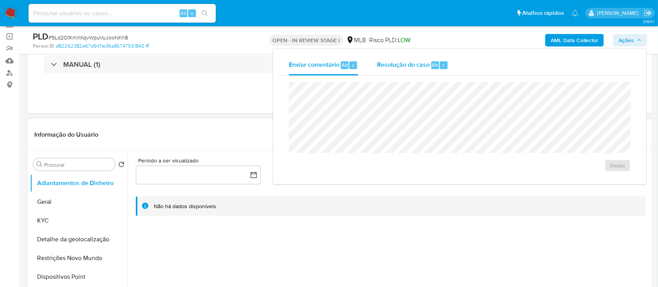
click at [401, 66] on span "Resolução do caso" at bounding box center [403, 64] width 53 height 9
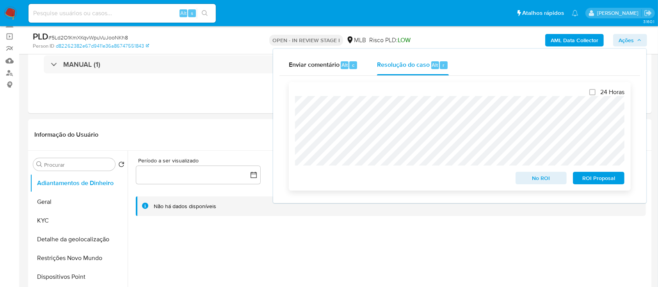
click at [591, 180] on span "ROI Proposal" at bounding box center [598, 177] width 41 height 11
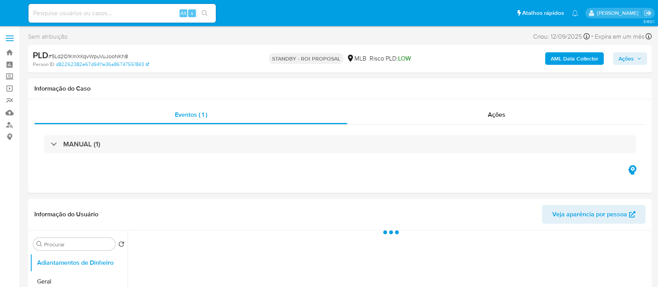
select select "10"
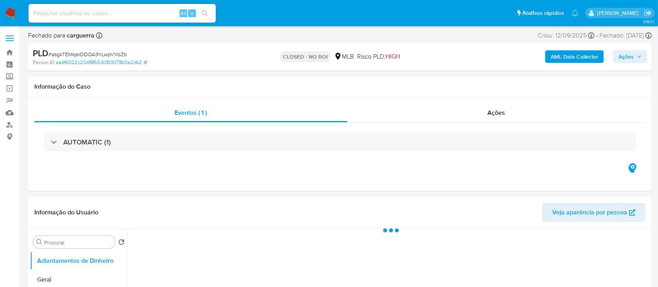
select select "10"
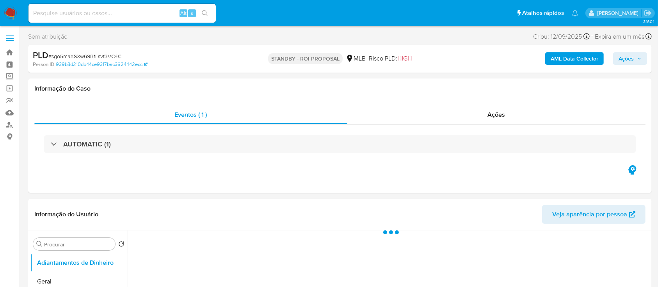
select select "10"
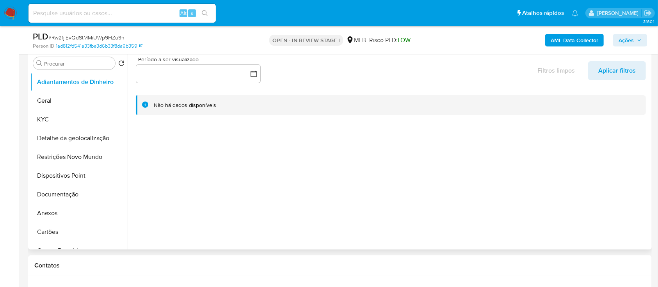
scroll to position [156, 0]
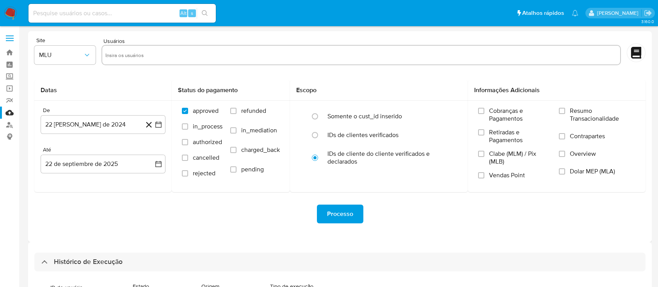
select select "20"
click at [10, 53] on link "Bandeja" at bounding box center [46, 52] width 93 height 12
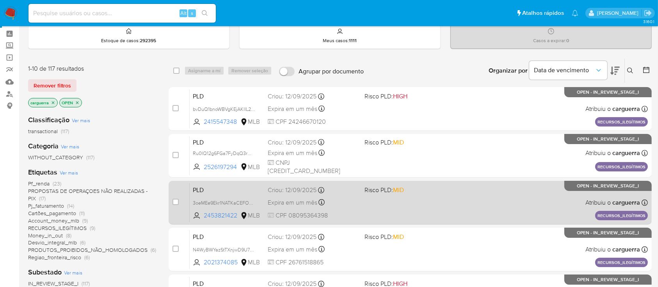
scroll to position [52, 0]
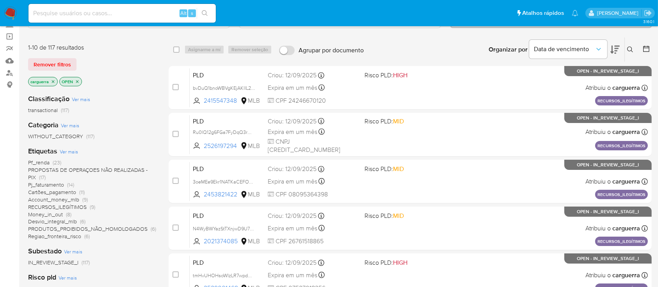
click at [98, 170] on span "PROPOSTAS DE OPERAÇOES NÃO REALIZADAS - PIX" at bounding box center [87, 173] width 119 height 15
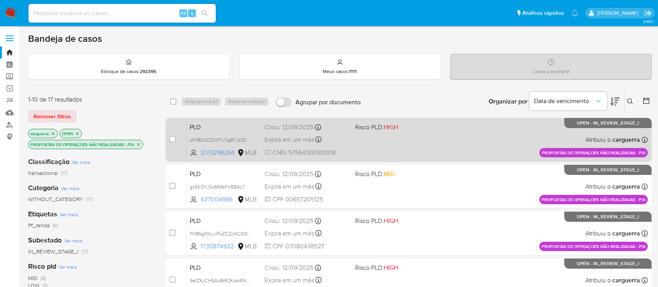
click at [455, 136] on div "PLD zKP8DzOZktPYJ7gM7Jb1DBYU 2015298264 MLB Risco PLD: HIGH Criou: 12/09/2025 C…" at bounding box center [416, 139] width 461 height 39
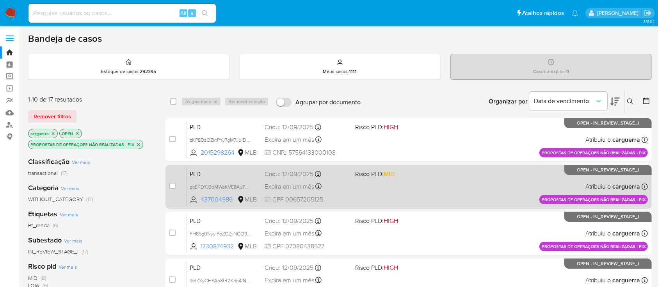
click at [509, 196] on div "PLD gcEKDYJ3oMWaKVE8Au7mqpcz 437004986 MLB Risco PLD: MID Criou: 12/09/2025 Cri…" at bounding box center [416, 186] width 461 height 39
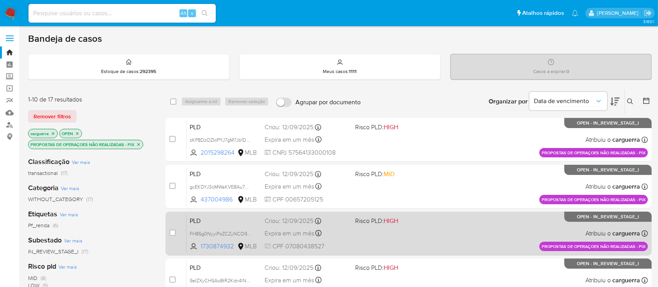
click at [474, 227] on div "PLD FH85g0NyyiPoZCZyNCO91o5r 1730874932 MLB Risco PLD: HIGH Criou: 12/09/2025 C…" at bounding box center [416, 232] width 461 height 39
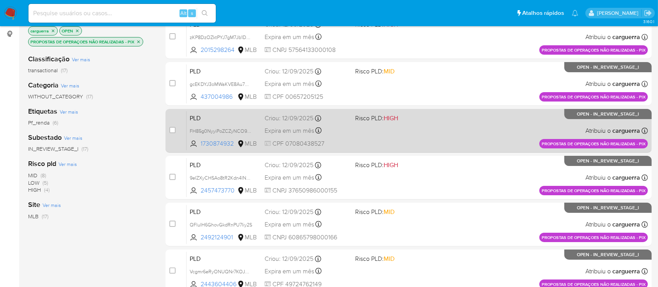
scroll to position [104, 0]
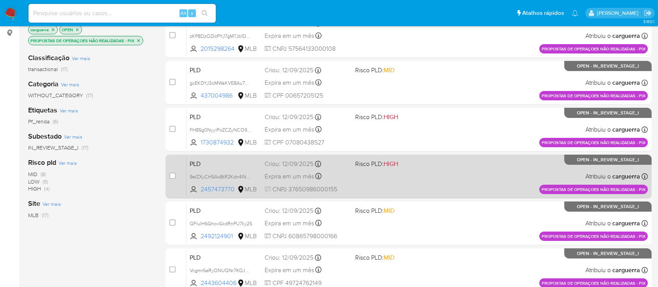
click at [488, 187] on div "PLD 9eIZXyCHSAo8tR2Kdn4lNRQB 2457473770 MLB Risco PLD: HIGH Criou: 12/09/2025 C…" at bounding box center [416, 175] width 461 height 39
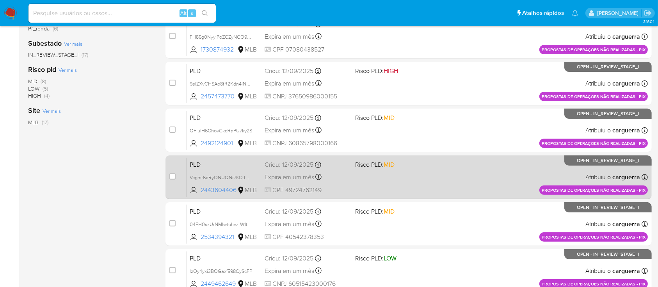
scroll to position [260, 0]
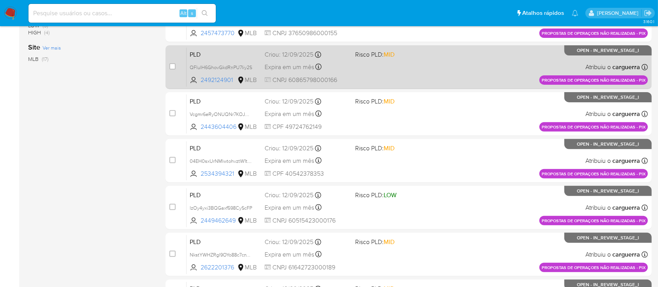
click at [465, 63] on div "PLD QFluIH6GhovGkdRnPU7Iiy2S 2492124901 MLB Risco PLD: MID Criou: 12/09/2025 Cr…" at bounding box center [416, 66] width 461 height 39
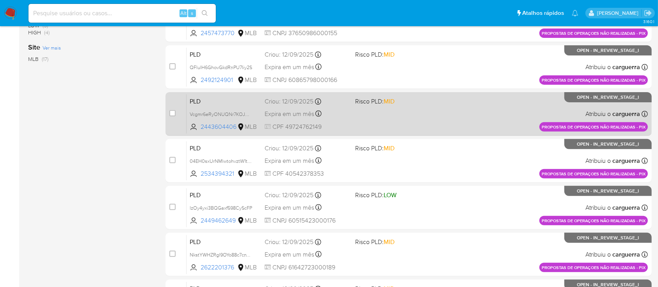
click at [423, 117] on div "PLD Vcgmr6eRyONUQNr7KOJBvHlP 2443604406 MLB Risco PLD: MID Criou: 12/09/2025 Cr…" at bounding box center [416, 113] width 461 height 39
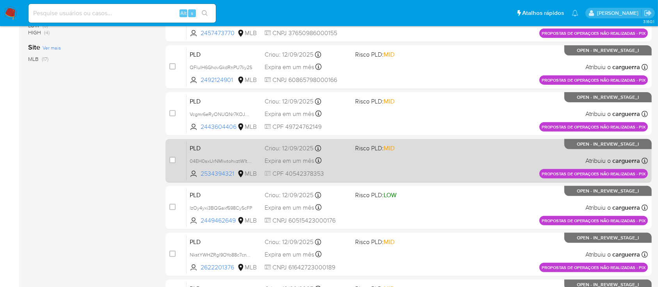
click at [401, 166] on div "PLD 04EH0sxUrNMlwtohvztW1tGz 2534394321 MLB Risco PLD: MID Criou: 12/09/2025 Cr…" at bounding box center [416, 160] width 461 height 39
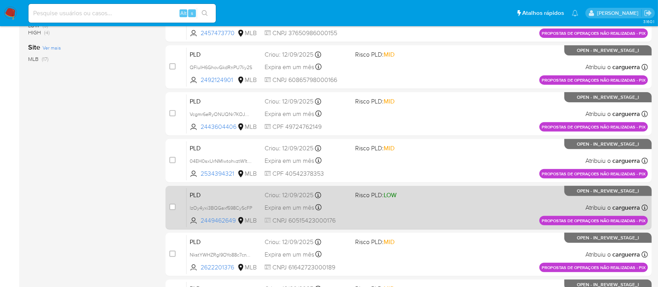
click at [448, 201] on div "PLD lzOy4yxi3BQGaxf598CyScFP 2449462649 MLB Risco PLD: LOW Criou: 12/09/2025 Cr…" at bounding box center [416, 207] width 461 height 39
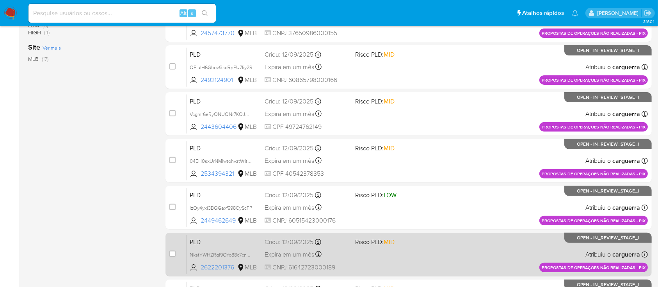
click at [502, 247] on div "PLD NkstYWHZRgl9OYo88c7cnYLo 2622201376 MLB Risco PLD: MID Criou: 12/09/2025 Cr…" at bounding box center [416, 253] width 461 height 39
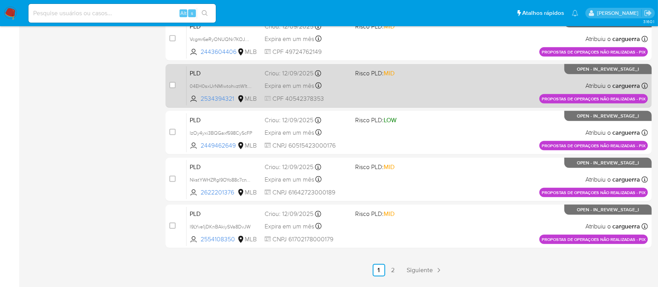
scroll to position [357, 0]
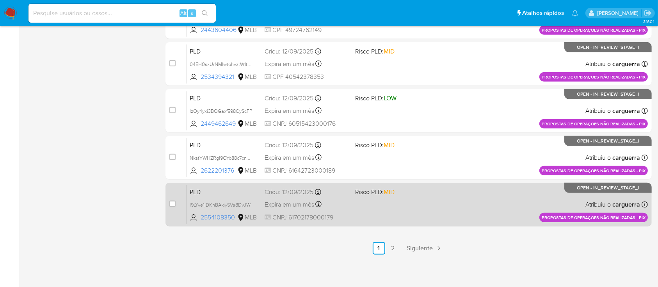
click at [511, 197] on div "PLD l9LYve1jDKnBAkiySVa8DvJW 2554108350 MLB Risco PLD: MID Criou: 12/09/2025 Cr…" at bounding box center [416, 204] width 461 height 39
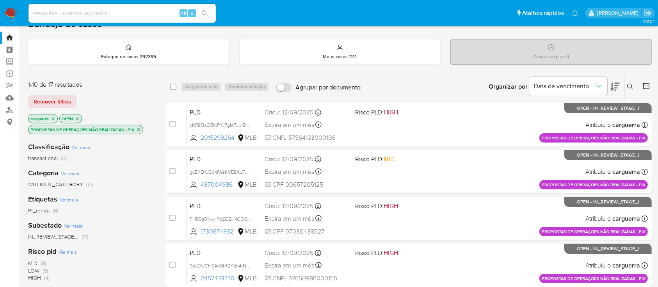
scroll to position [0, 0]
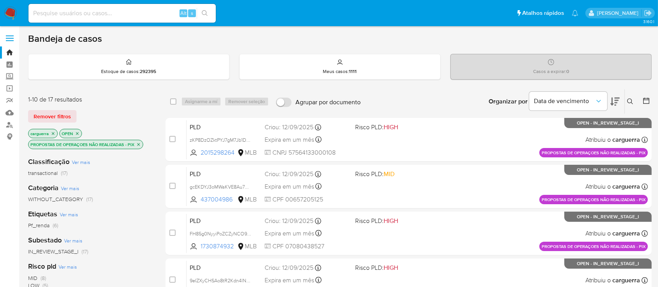
click at [139, 140] on p "PROPOSTAS DE OPERAÇOES NÃO REALIZADAS - PIX" at bounding box center [85, 144] width 114 height 9
click at [136, 142] on icon "close-filter" at bounding box center [138, 144] width 5 height 5
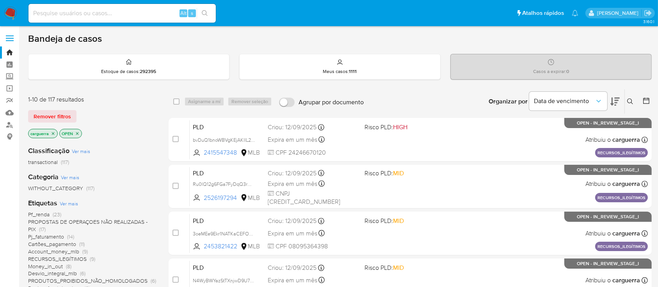
click at [78, 130] on p "OPEN" at bounding box center [71, 133] width 22 height 9
click at [78, 131] on icon "close-filter" at bounding box center [77, 133] width 5 height 5
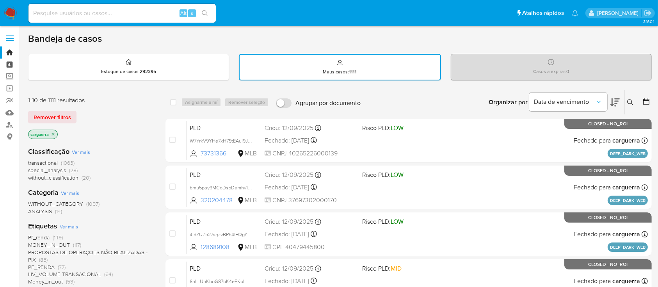
click at [12, 65] on link "Painel" at bounding box center [46, 65] width 93 height 12
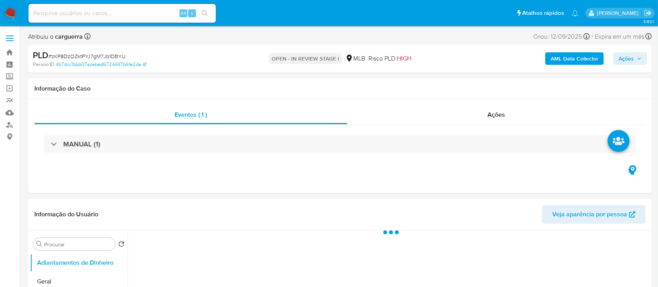
select select "10"
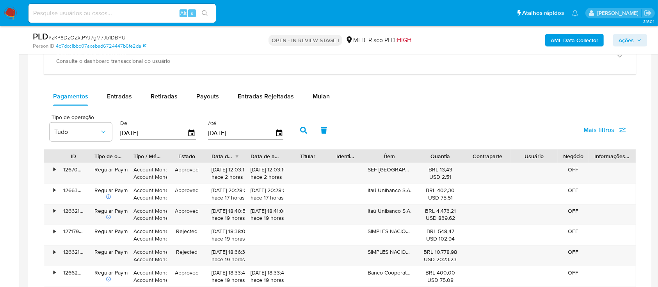
scroll to position [624, 0]
click at [318, 96] on span "Mulan" at bounding box center [321, 95] width 17 height 9
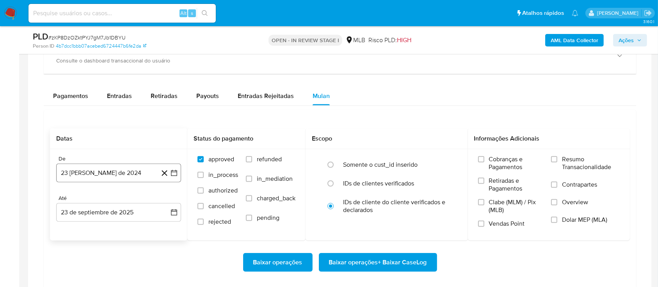
click at [174, 171] on icon "button" at bounding box center [174, 173] width 6 height 6
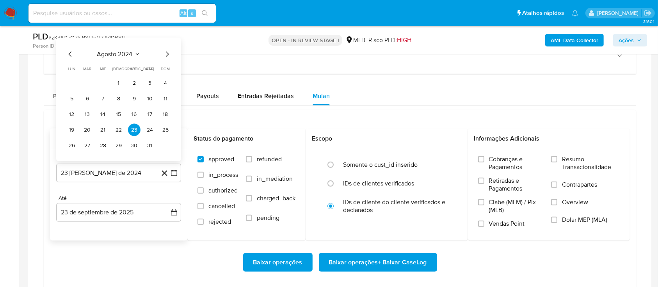
click at [138, 55] on icon "Seleccionar mes y año" at bounding box center [137, 54] width 6 height 6
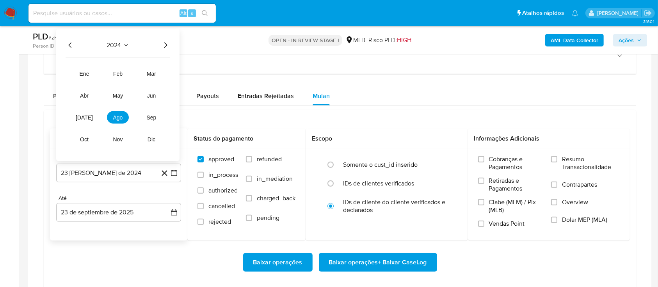
click at [166, 43] on icon "Año siguiente" at bounding box center [165, 45] width 9 height 9
click at [119, 117] on span "ago" at bounding box center [118, 117] width 10 height 6
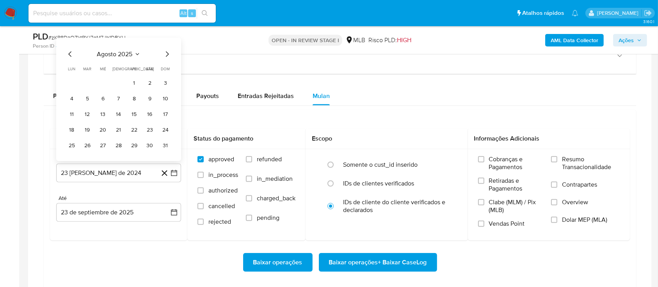
click at [134, 83] on button "1" at bounding box center [134, 83] width 12 height 12
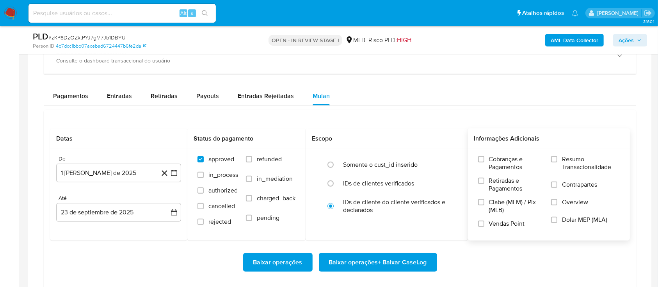
click at [575, 158] on span "Resumo Transacionalidade" at bounding box center [591, 163] width 58 height 16
click at [557, 158] on input "Resumo Transacionalidade" at bounding box center [554, 159] width 6 height 6
click at [387, 265] on span "Baixar operações + Baixar CaseLog" at bounding box center [378, 262] width 98 height 17
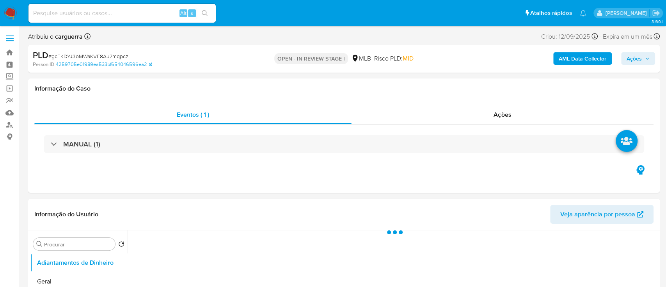
select select "10"
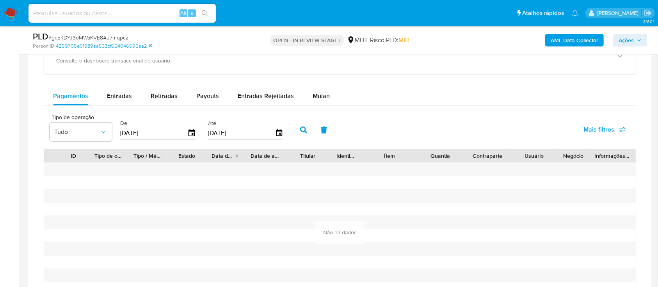
scroll to position [520, 0]
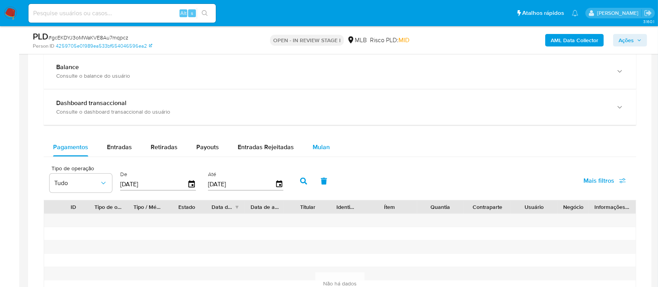
click at [320, 146] on span "Mulan" at bounding box center [321, 146] width 17 height 9
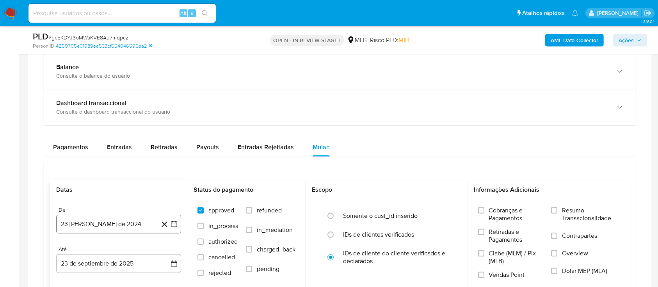
click at [172, 221] on icon "button" at bounding box center [174, 224] width 6 height 6
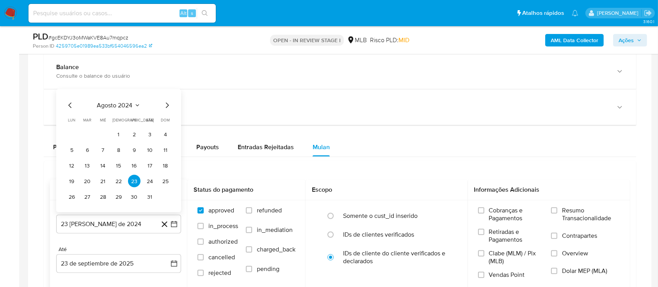
click at [140, 103] on div "agosto 2024" at bounding box center [119, 105] width 106 height 9
click at [134, 102] on icon "Seleccionar mes y año" at bounding box center [137, 105] width 6 height 6
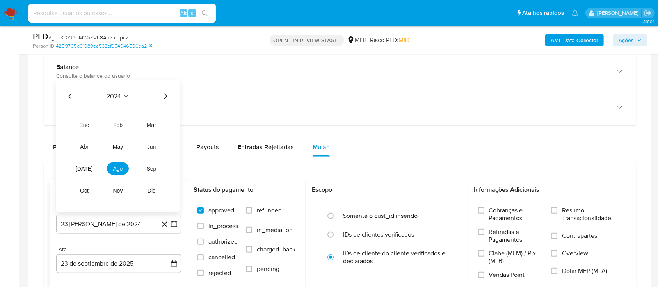
click at [163, 96] on icon "Año siguiente" at bounding box center [165, 96] width 9 height 9
click at [122, 167] on span "ago" at bounding box center [118, 168] width 10 height 6
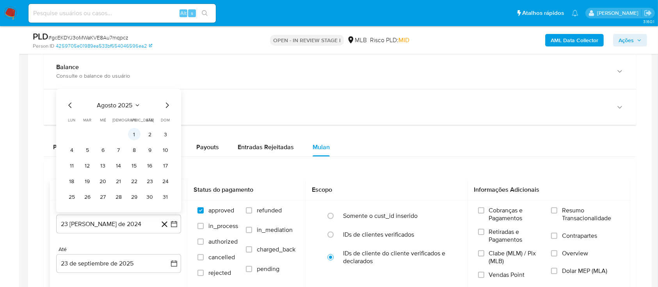
click at [137, 131] on button "1" at bounding box center [134, 134] width 12 height 12
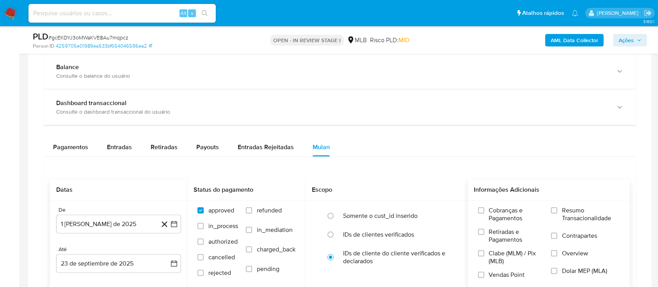
click at [583, 217] on span "Resumo Transacionalidade" at bounding box center [591, 214] width 58 height 16
click at [557, 213] on input "Resumo Transacionalidade" at bounding box center [554, 210] width 6 height 6
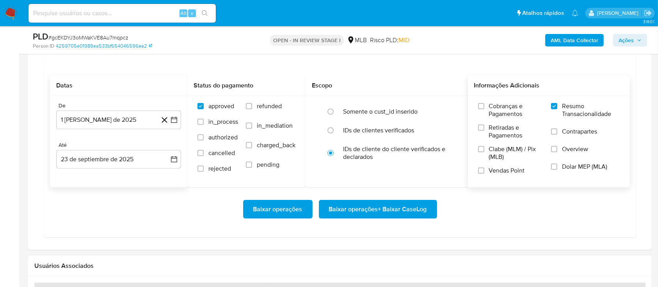
click at [386, 201] on span "Baixar operações + Baixar CaseLog" at bounding box center [378, 209] width 98 height 17
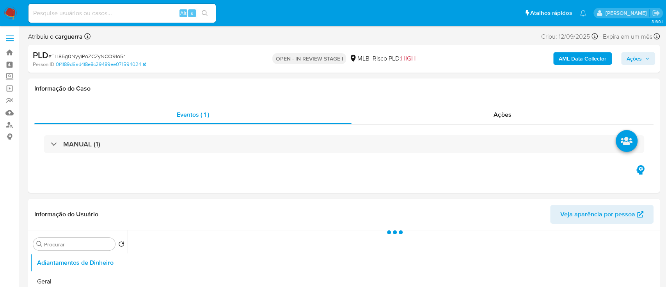
select select "10"
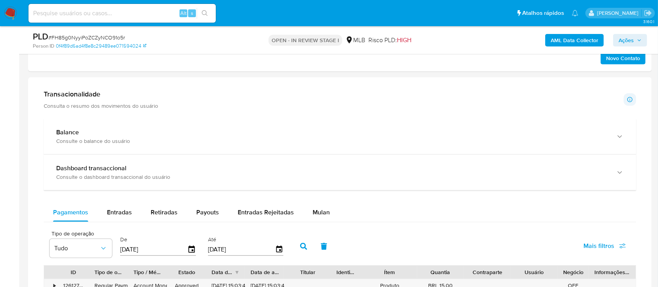
scroll to position [520, 0]
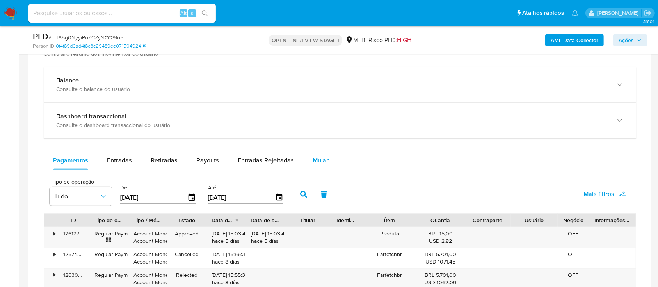
click at [313, 159] on span "Mulan" at bounding box center [321, 160] width 17 height 9
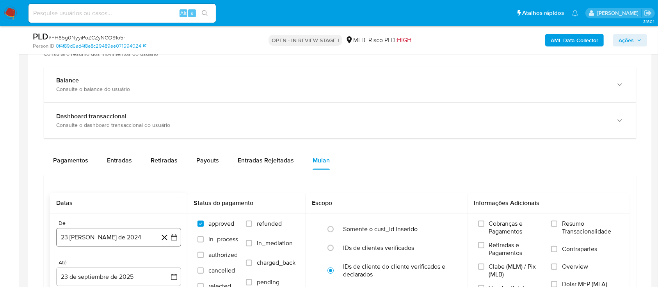
click at [178, 237] on icon "button" at bounding box center [174, 237] width 8 height 8
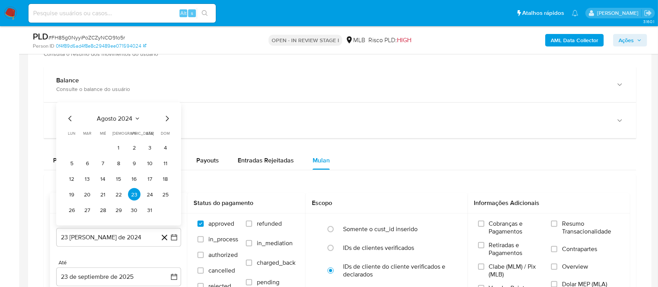
click at [137, 119] on icon "Seleccionar mes y año" at bounding box center [137, 118] width 6 height 6
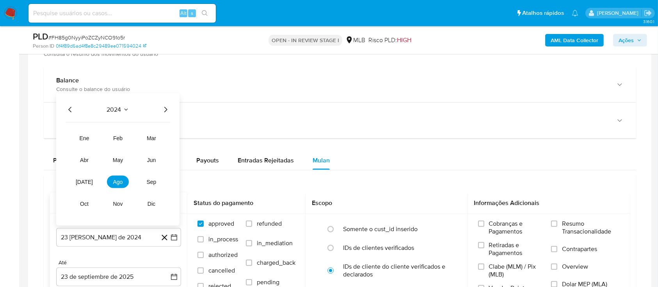
click at [165, 111] on icon "Año siguiente" at bounding box center [165, 109] width 3 height 5
click at [117, 184] on span "ago" at bounding box center [118, 182] width 10 height 6
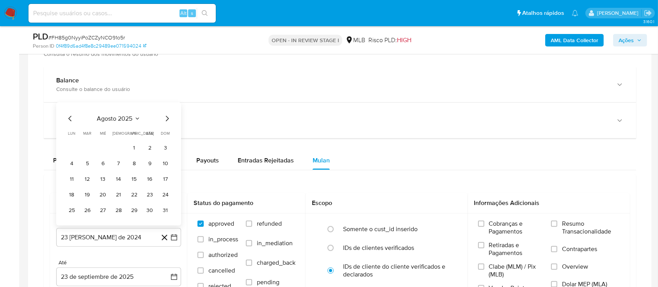
click at [134, 149] on button "1" at bounding box center [134, 147] width 12 height 12
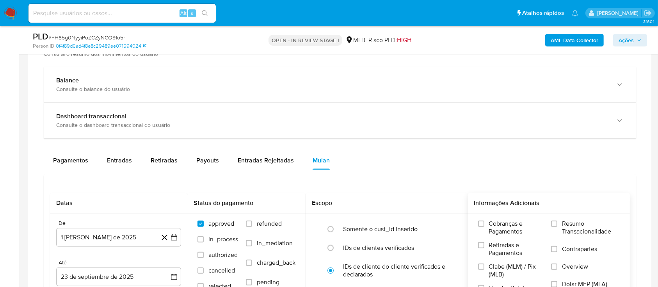
click at [568, 231] on span "Resumo Transacionalidade" at bounding box center [591, 228] width 58 height 16
click at [557, 227] on input "Resumo Transacionalidade" at bounding box center [554, 223] width 6 height 6
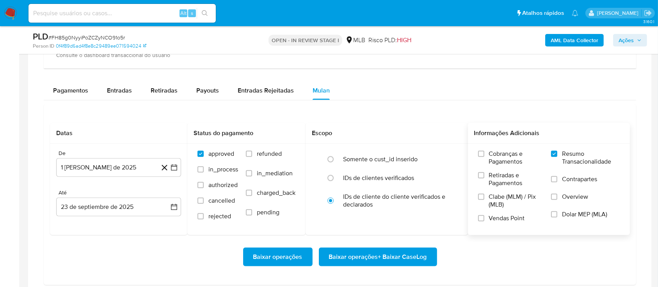
scroll to position [676, 0]
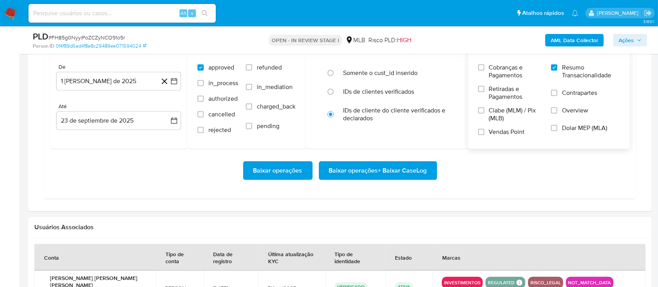
click at [381, 170] on span "Baixar operações + Baixar CaseLog" at bounding box center [378, 170] width 98 height 17
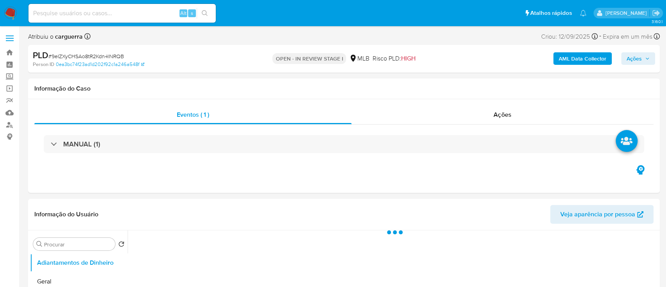
select select "10"
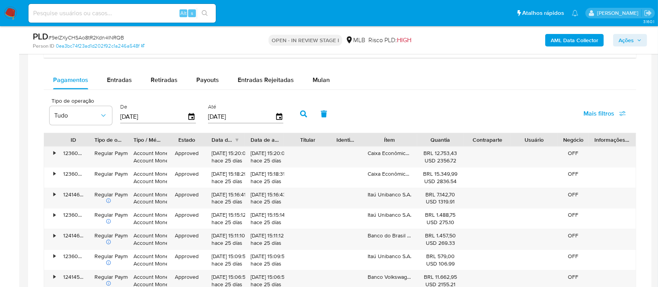
scroll to position [624, 0]
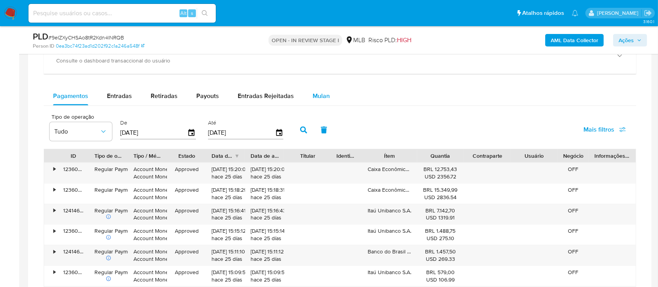
click at [318, 100] on span "Mulan" at bounding box center [321, 95] width 17 height 9
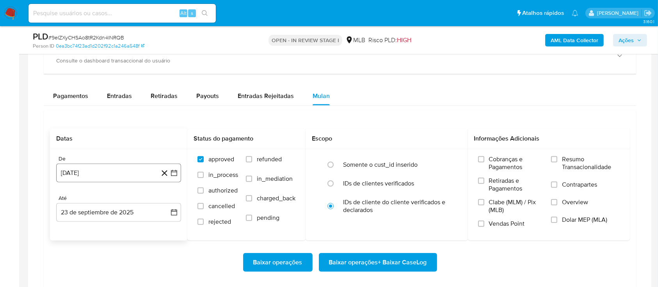
click at [171, 170] on icon "button" at bounding box center [174, 173] width 6 height 6
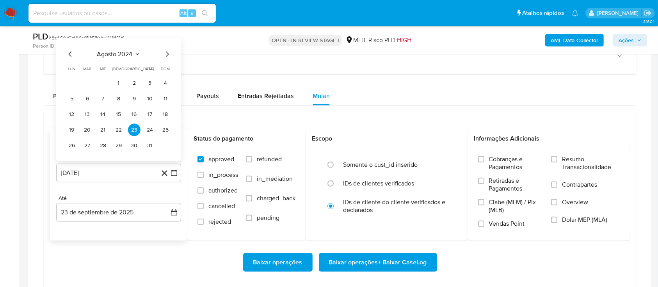
click at [137, 61] on div "[DATE] [DATE] lun lunes mar martes mié miércoles jue jueves vie viernes sáb sáb…" at bounding box center [119, 101] width 106 height 102
click at [137, 56] on icon "Seleccionar mes y año" at bounding box center [137, 54] width 6 height 6
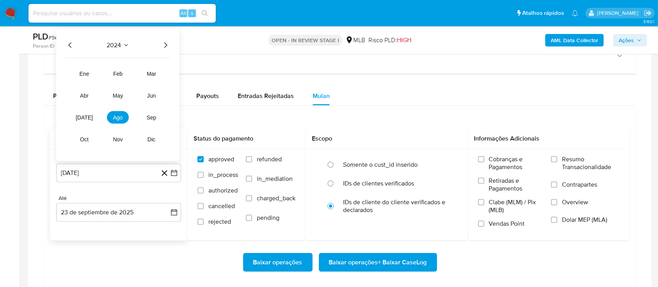
click at [173, 41] on div "2024 [DATE] feb mar abr may jun [DATE] ago sep oct nov dic" at bounding box center [117, 95] width 123 height 132
click at [161, 46] on icon "Año siguiente" at bounding box center [165, 45] width 9 height 9
click at [125, 115] on button "ago" at bounding box center [118, 117] width 22 height 12
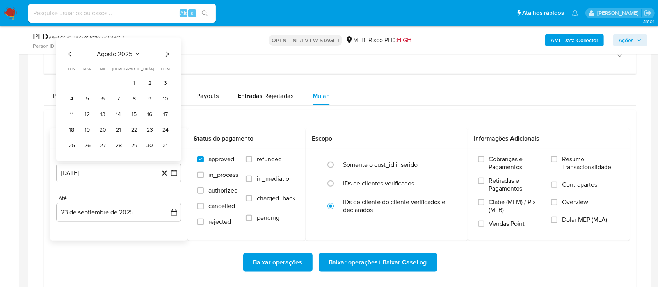
click at [140, 83] on tr "1 2 3" at bounding box center [119, 83] width 106 height 12
click at [125, 70] on tr "lun lunes mar martes mié miércoles jue jueves vie viernes sáb sábado dom domingo" at bounding box center [119, 69] width 106 height 6
click at [133, 81] on button "1" at bounding box center [134, 83] width 12 height 12
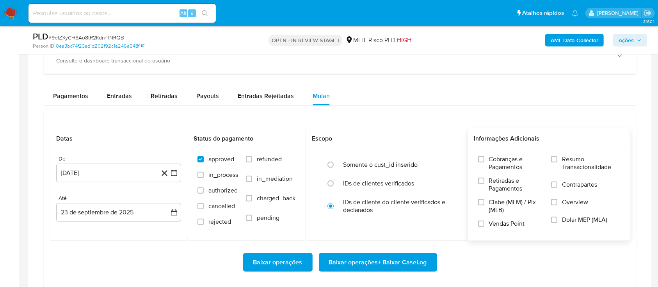
click at [567, 164] on span "Resumo Transacionalidade" at bounding box center [591, 163] width 58 height 16
click at [557, 162] on input "Resumo Transacionalidade" at bounding box center [554, 159] width 6 height 6
click at [377, 261] on span "Baixar operações + Baixar CaseLog" at bounding box center [378, 262] width 98 height 17
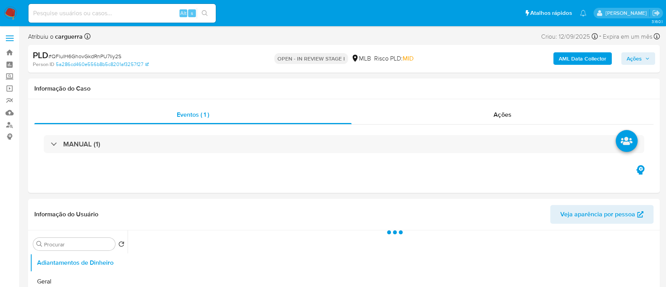
select select "10"
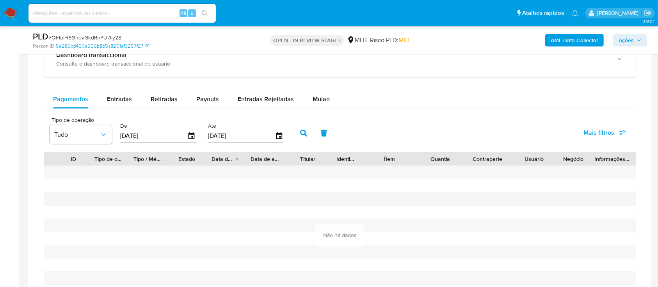
scroll to position [624, 0]
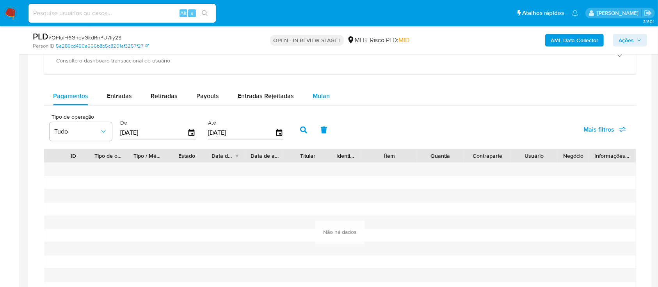
click at [313, 95] on span "Mulan" at bounding box center [321, 95] width 17 height 9
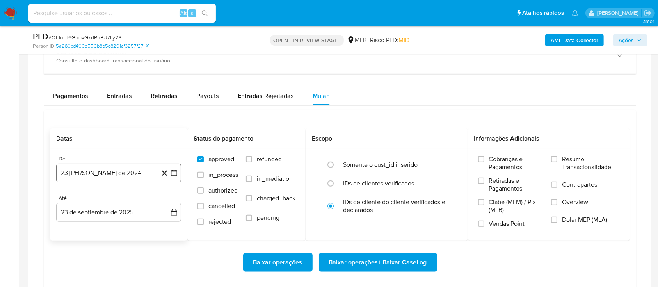
click at [174, 170] on icon "button" at bounding box center [174, 173] width 8 height 8
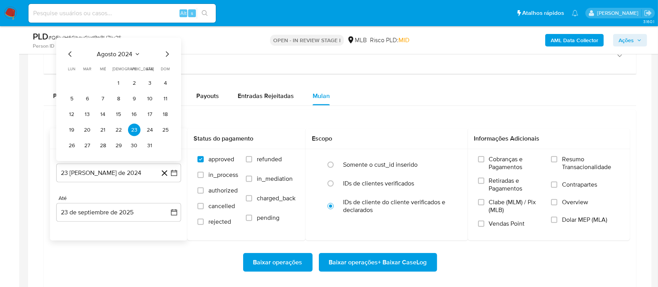
click at [134, 51] on icon "Seleccionar mes y año" at bounding box center [137, 54] width 6 height 6
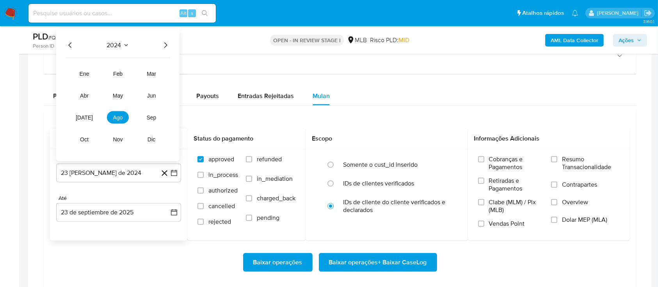
click at [164, 43] on icon "Año siguiente" at bounding box center [165, 45] width 9 height 9
click at [119, 116] on span "ago" at bounding box center [118, 117] width 10 height 6
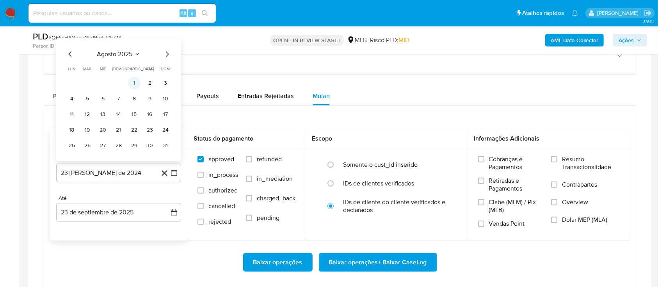
click at [136, 83] on button "1" at bounding box center [134, 83] width 12 height 12
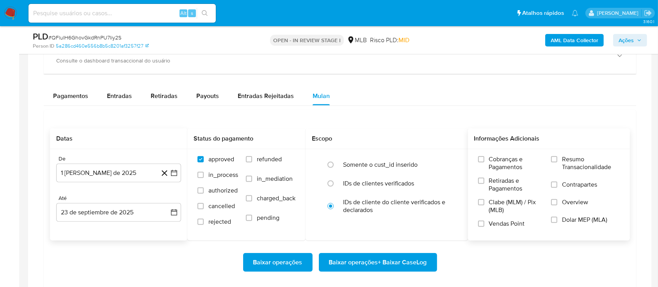
click at [559, 158] on label "Resumo Transacionalidade" at bounding box center [585, 167] width 69 height 25
click at [557, 158] on input "Resumo Transacionalidade" at bounding box center [554, 159] width 6 height 6
click at [336, 259] on span "Baixar operações + Baixar CaseLog" at bounding box center [378, 262] width 98 height 17
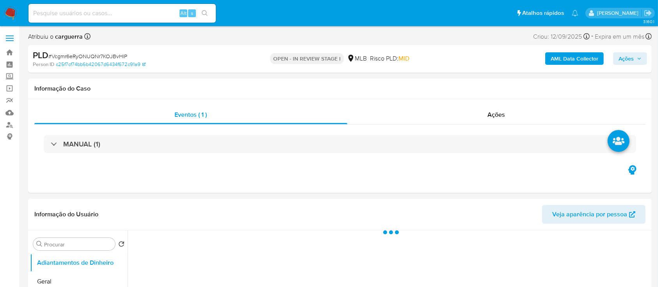
select select "10"
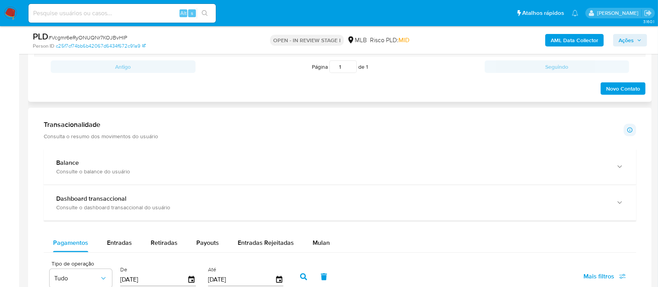
scroll to position [520, 0]
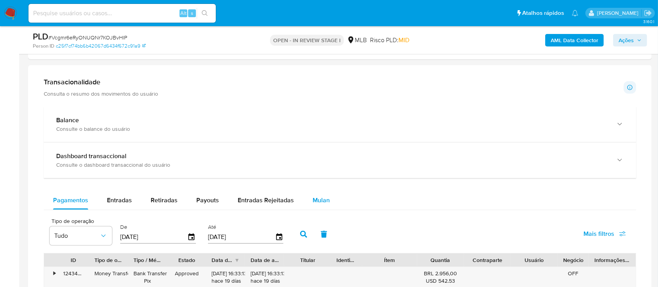
click at [319, 205] on div "Mulan" at bounding box center [321, 200] width 17 height 19
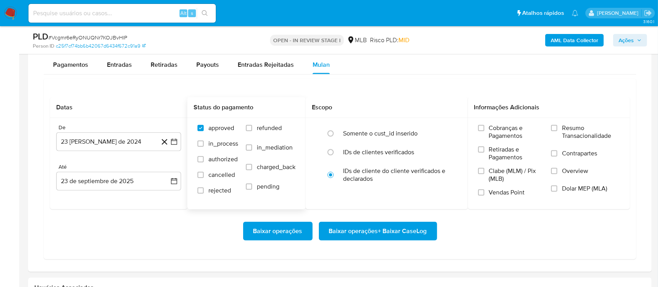
scroll to position [676, 0]
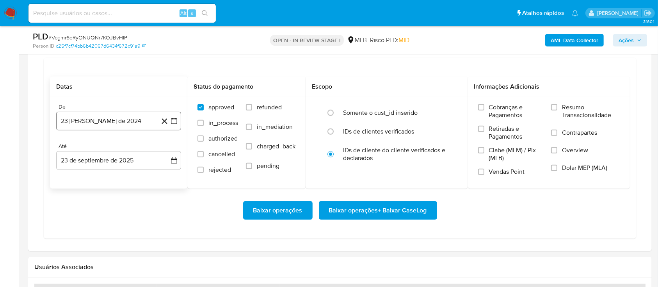
click at [174, 118] on icon "button" at bounding box center [174, 121] width 6 height 6
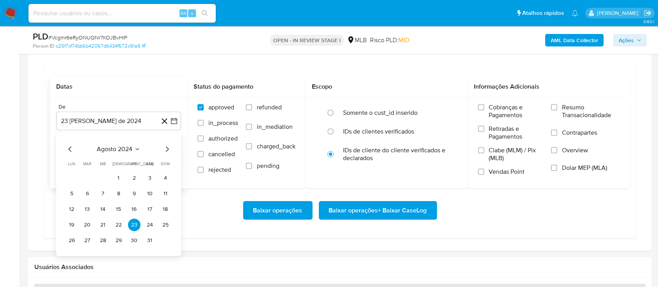
click at [137, 148] on icon "Seleccionar mes y año" at bounding box center [137, 149] width 6 height 6
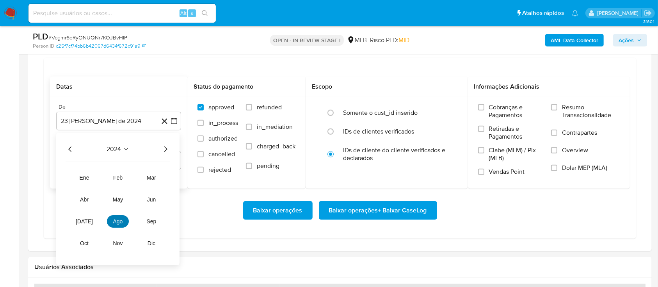
click at [119, 221] on span "ago" at bounding box center [118, 221] width 10 height 6
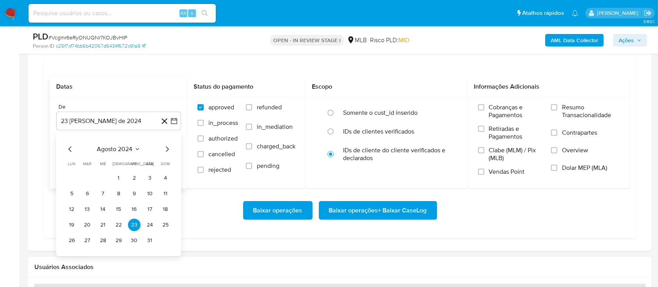
click at [165, 147] on icon "Mes siguiente" at bounding box center [166, 148] width 9 height 9
click at [141, 148] on icon "Seleccionar mes y año" at bounding box center [143, 149] width 6 height 6
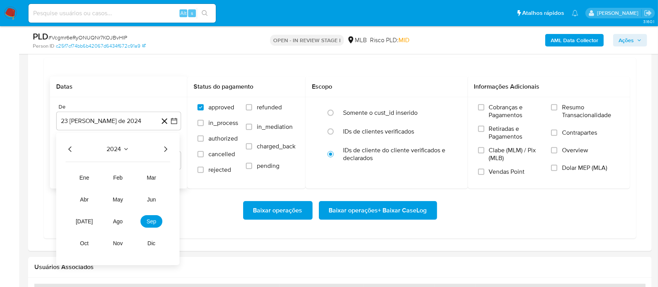
click at [165, 147] on icon "Año siguiente" at bounding box center [165, 148] width 3 height 5
click at [119, 217] on button "ago" at bounding box center [118, 221] width 22 height 12
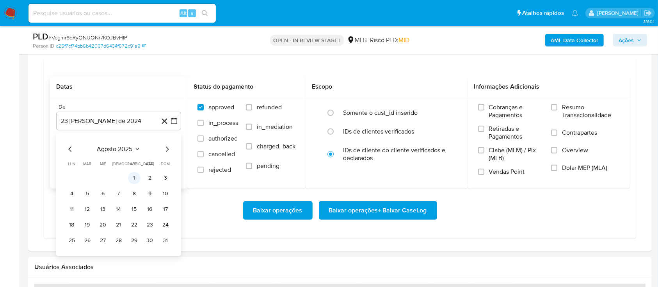
click at [137, 180] on button "1" at bounding box center [134, 178] width 12 height 12
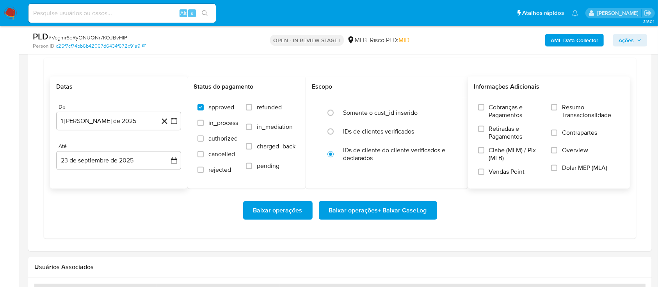
click at [574, 110] on span "Resumo Transacionalidade" at bounding box center [591, 111] width 58 height 16
click at [557, 110] on input "Resumo Transacionalidade" at bounding box center [554, 107] width 6 height 6
click at [396, 207] on span "Baixar operações + Baixar CaseLog" at bounding box center [378, 210] width 98 height 17
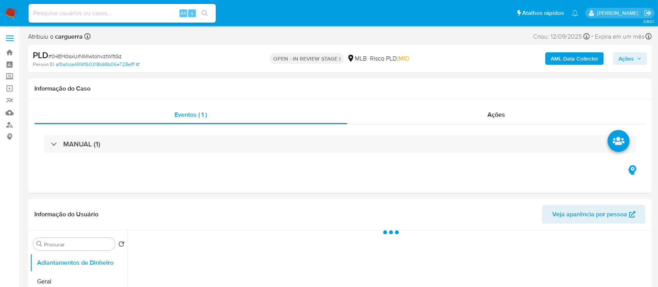
select select "10"
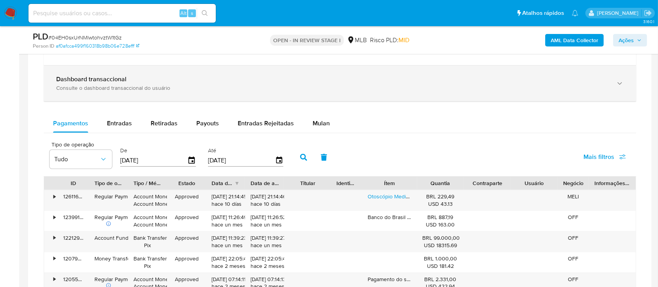
scroll to position [520, 0]
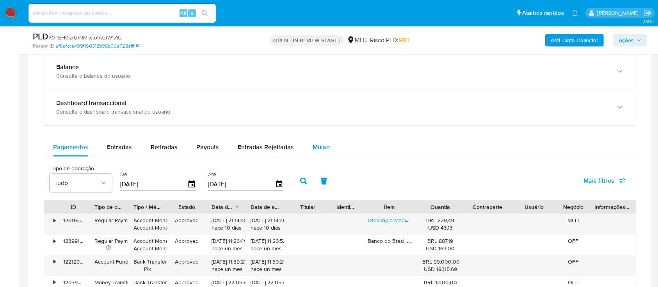
click at [318, 144] on span "Mulan" at bounding box center [321, 146] width 17 height 9
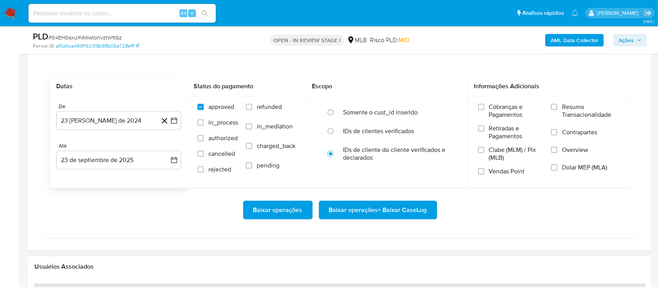
scroll to position [624, 0]
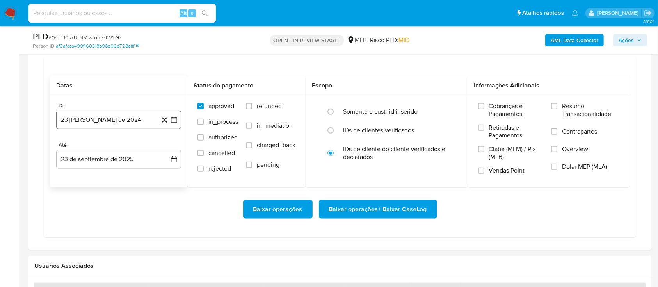
click at [175, 119] on icon "button" at bounding box center [174, 120] width 8 height 8
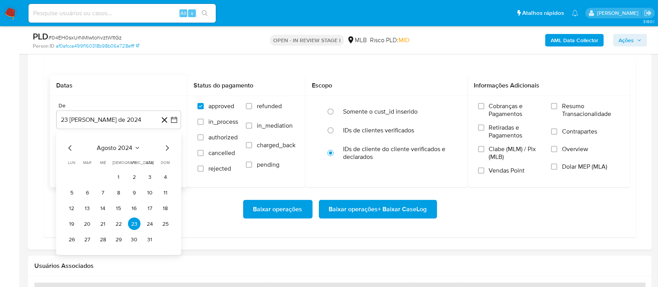
click at [168, 150] on icon "Mes siguiente" at bounding box center [166, 148] width 9 height 9
click at [144, 146] on icon "Seleccionar mes y año" at bounding box center [143, 148] width 6 height 6
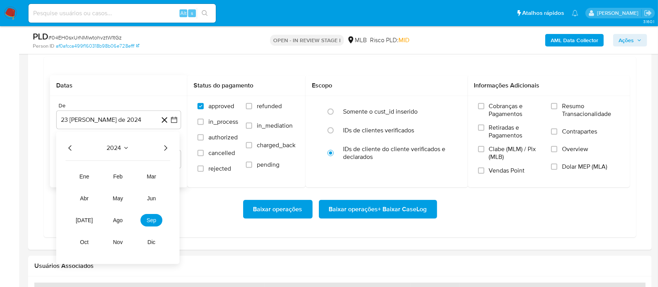
click at [166, 146] on icon "Año siguiente" at bounding box center [165, 148] width 9 height 9
click at [117, 218] on span "ago" at bounding box center [118, 220] width 10 height 6
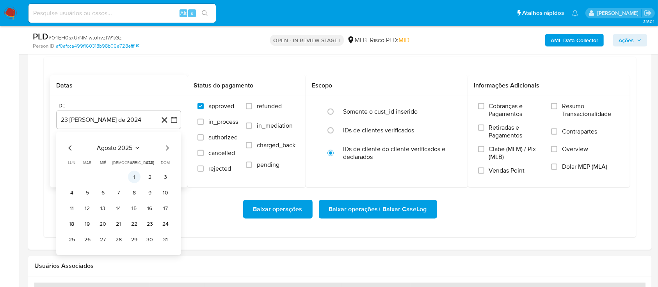
click at [134, 175] on button "1" at bounding box center [134, 177] width 12 height 12
click at [574, 105] on span "Resumo Transacionalidade" at bounding box center [591, 110] width 58 height 16
click at [557, 105] on input "Resumo Transacionalidade" at bounding box center [554, 106] width 6 height 6
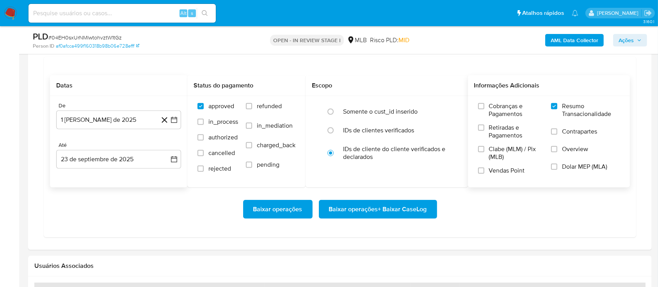
click at [367, 206] on span "Baixar operações + Baixar CaseLog" at bounding box center [378, 209] width 98 height 17
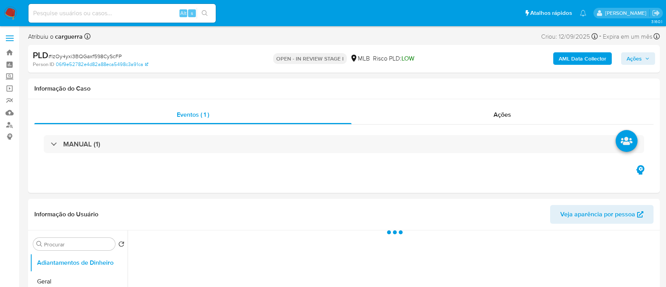
select select "10"
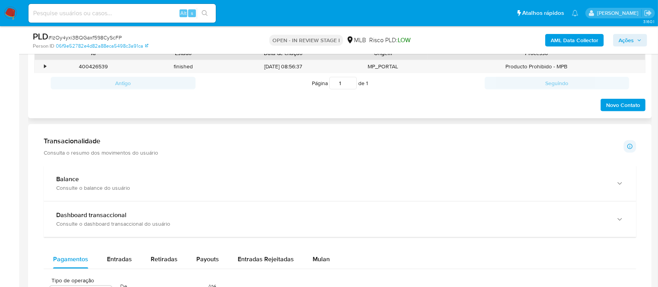
scroll to position [512, 0]
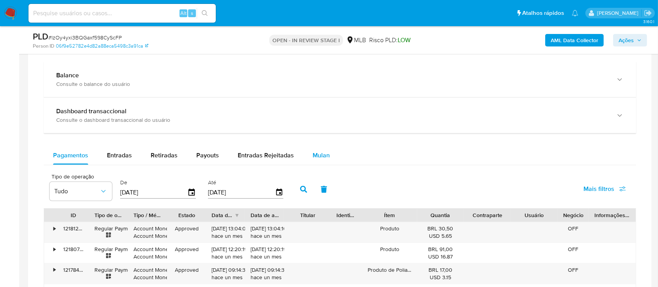
click at [325, 155] on span "Mulan" at bounding box center [321, 155] width 17 height 9
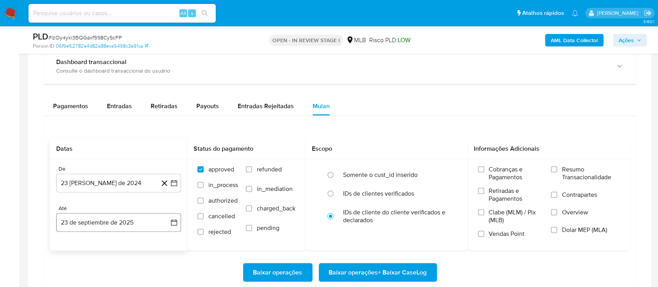
scroll to position [616, 0]
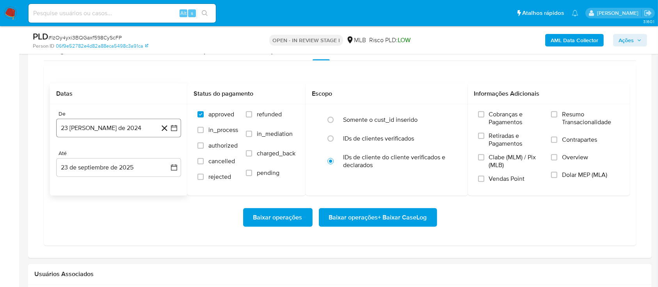
click at [175, 126] on icon "button" at bounding box center [174, 128] width 8 height 8
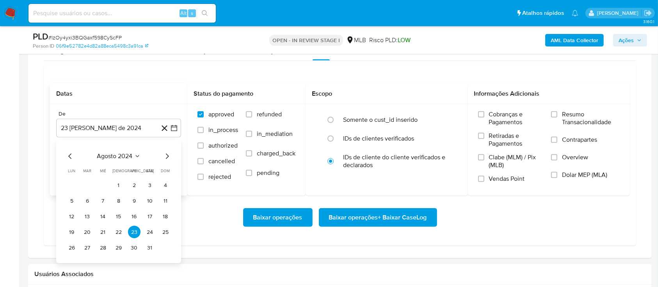
click at [129, 153] on span "agosto 2024" at bounding box center [115, 157] width 36 height 8
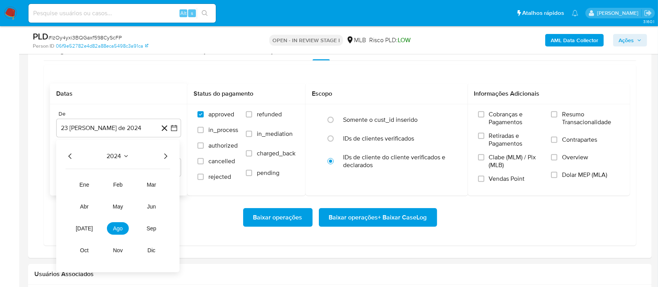
click at [164, 155] on icon "Año siguiente" at bounding box center [165, 156] width 9 height 9
click at [119, 229] on span "ago" at bounding box center [118, 229] width 10 height 6
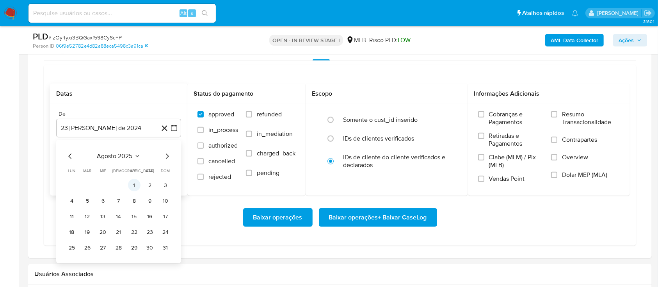
click at [134, 183] on button "1" at bounding box center [134, 185] width 12 height 12
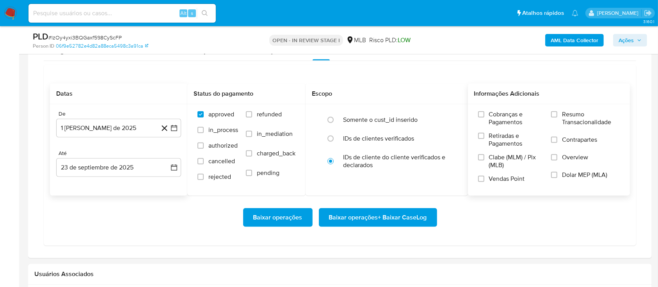
click at [567, 112] on span "Resumo Transacionalidade" at bounding box center [591, 118] width 58 height 16
click at [557, 112] on input "Resumo Transacionalidade" at bounding box center [554, 114] width 6 height 6
click at [377, 215] on span "Baixar operações + Baixar CaseLog" at bounding box center [378, 217] width 98 height 17
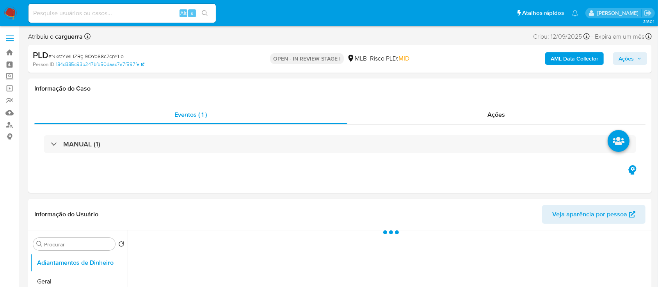
select select "10"
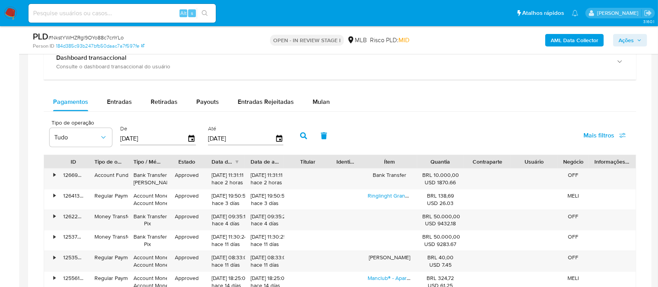
scroll to position [624, 0]
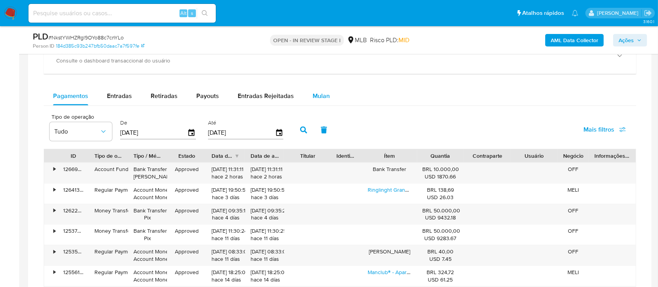
click at [316, 93] on span "Mulan" at bounding box center [321, 95] width 17 height 9
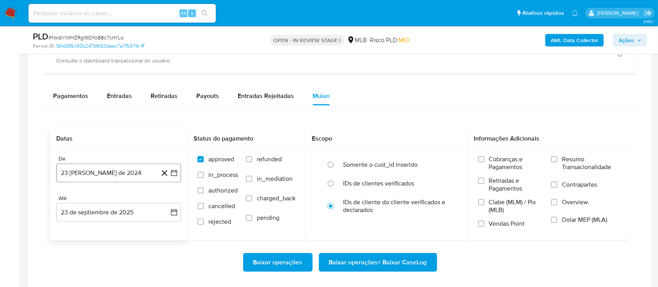
click at [172, 171] on icon "button" at bounding box center [174, 173] width 8 height 8
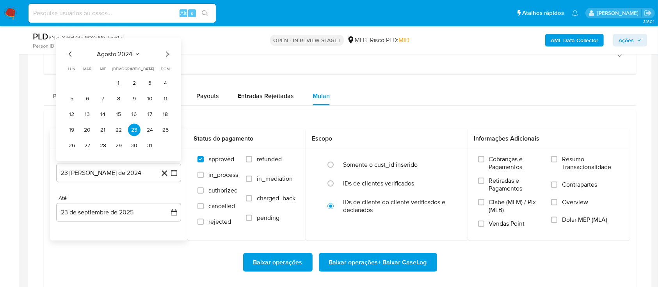
click at [136, 53] on icon "Seleccionar mes y año" at bounding box center [137, 54] width 4 height 2
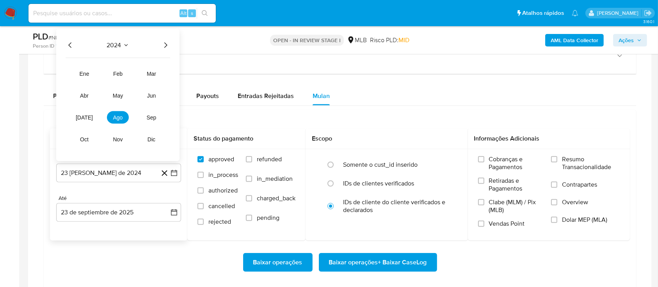
click at [165, 43] on icon "Año siguiente" at bounding box center [165, 45] width 3 height 5
click at [115, 118] on span "ago" at bounding box center [118, 117] width 10 height 6
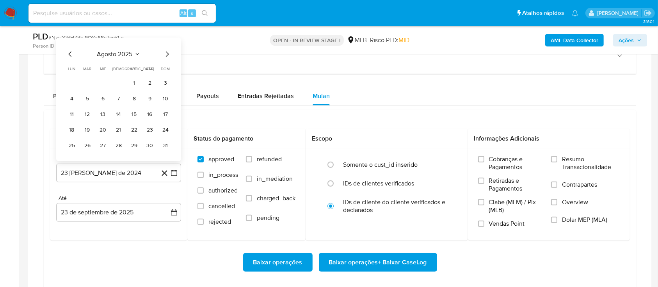
click at [131, 85] on button "1" at bounding box center [134, 83] width 12 height 12
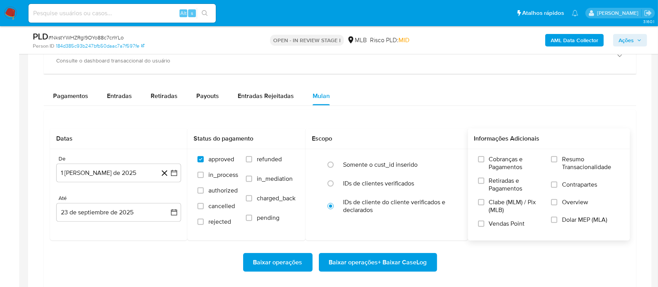
click at [557, 150] on div "Cobranças e Pagamentos Retiradas e Pagamentos Clabe (MLM) / Pix (MLB) Vendas Po…" at bounding box center [549, 194] width 162 height 91
click at [556, 158] on input "Resumo Transacionalidade" at bounding box center [554, 159] width 6 height 6
click at [337, 261] on span "Baixar operações + Baixar CaseLog" at bounding box center [378, 262] width 98 height 17
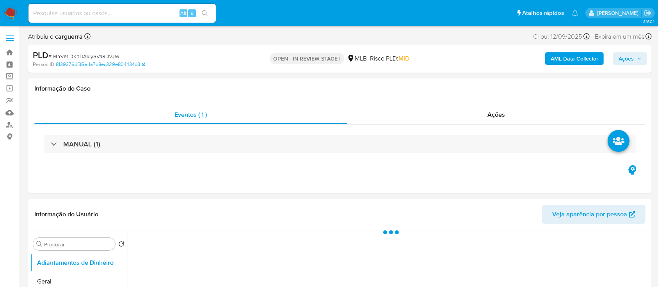
select select "10"
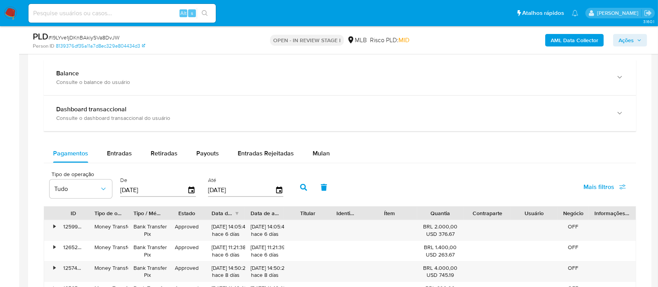
scroll to position [624, 0]
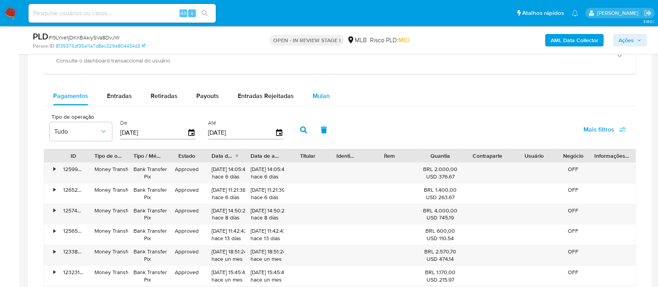
click at [321, 95] on span "Mulan" at bounding box center [321, 95] width 17 height 9
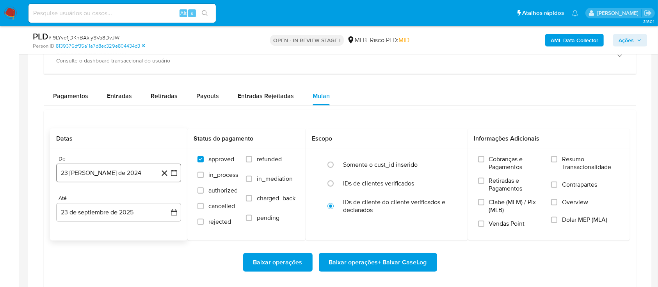
click at [174, 172] on icon "button" at bounding box center [174, 173] width 8 height 8
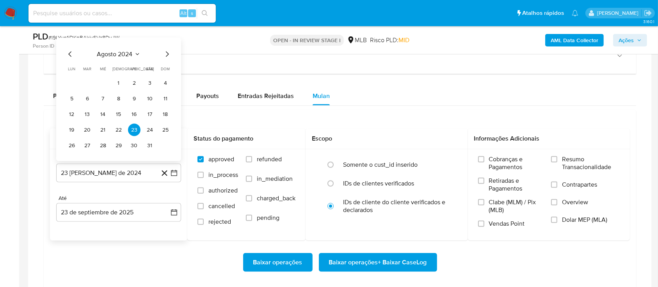
click at [137, 53] on icon "Seleccionar mes y año" at bounding box center [137, 54] width 6 height 6
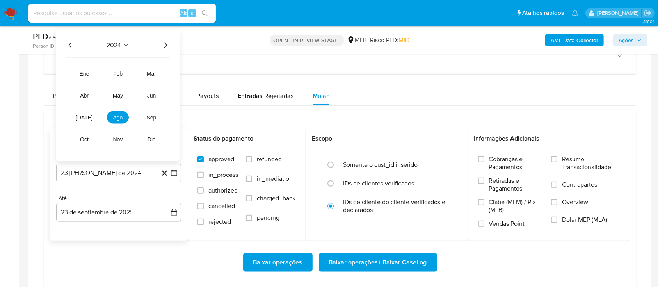
click at [170, 46] on div "2024 2024 ene feb mar abr may jun jul ago sep oct nov dic" at bounding box center [117, 95] width 123 height 132
click at [167, 45] on icon "Año siguiente" at bounding box center [165, 45] width 9 height 9
click at [115, 117] on span "ago" at bounding box center [118, 117] width 10 height 6
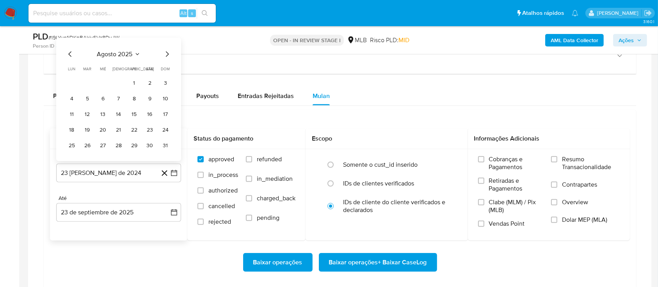
click at [138, 83] on button "1" at bounding box center [134, 83] width 12 height 12
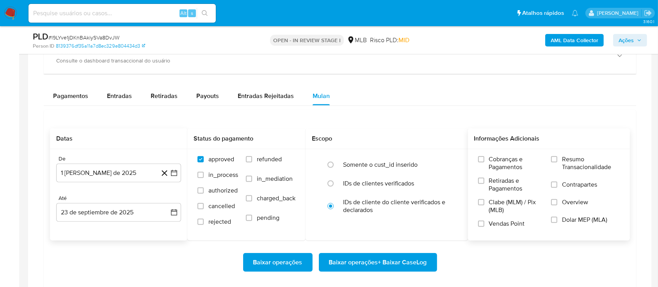
click at [566, 164] on span "Resumo Transacionalidade" at bounding box center [591, 163] width 58 height 16
click at [554, 158] on input "Resumo Transacionalidade" at bounding box center [554, 159] width 6 height 6
click at [370, 265] on span "Baixar operações + Baixar CaseLog" at bounding box center [378, 262] width 98 height 17
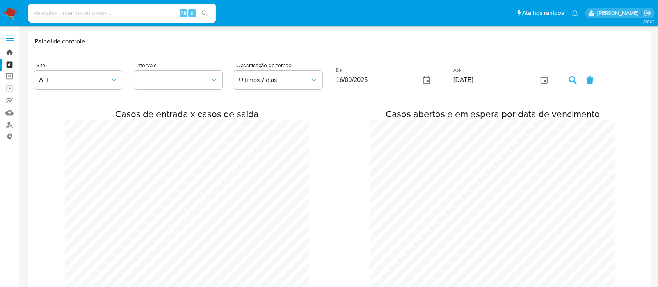
click at [12, 51] on link "Bandeja" at bounding box center [46, 52] width 93 height 12
